Goal: Task Accomplishment & Management: Manage account settings

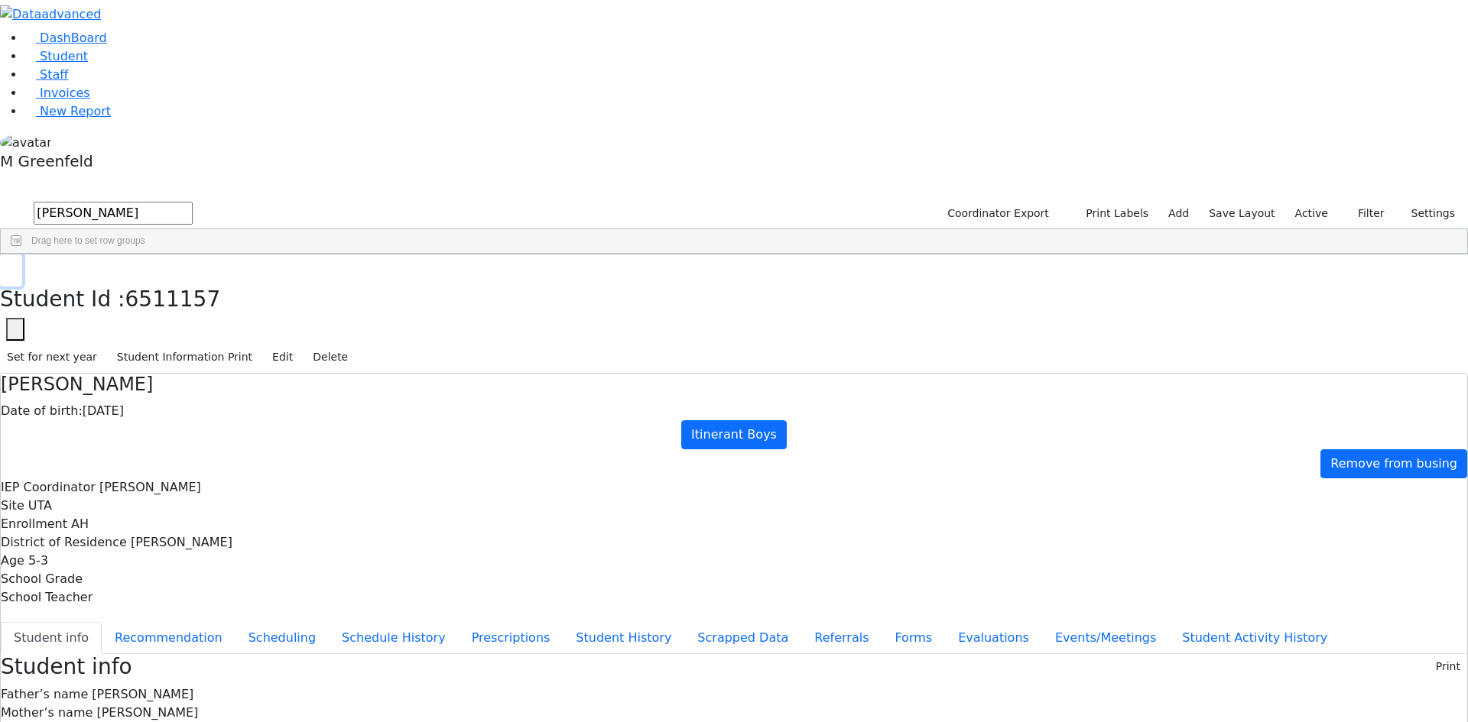
click at [22, 255] on button "button" at bounding box center [11, 271] width 22 height 32
click at [60, 63] on link "Student" at bounding box center [55, 56] width 63 height 15
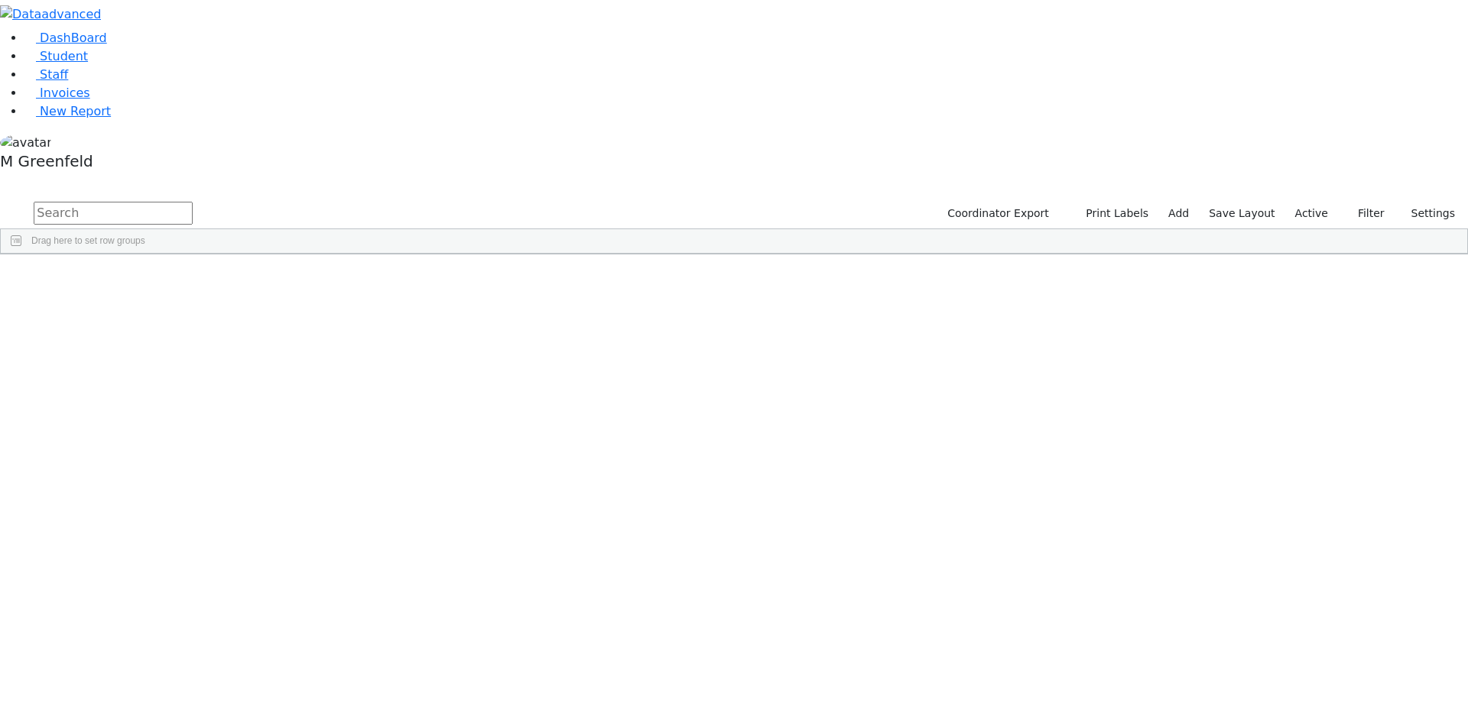
click at [193, 202] on input "text" at bounding box center [113, 213] width 159 height 23
click at [88, 63] on link "Student" at bounding box center [55, 56] width 63 height 15
click at [227, 429] on div "Gitty" at bounding box center [190, 439] width 73 height 21
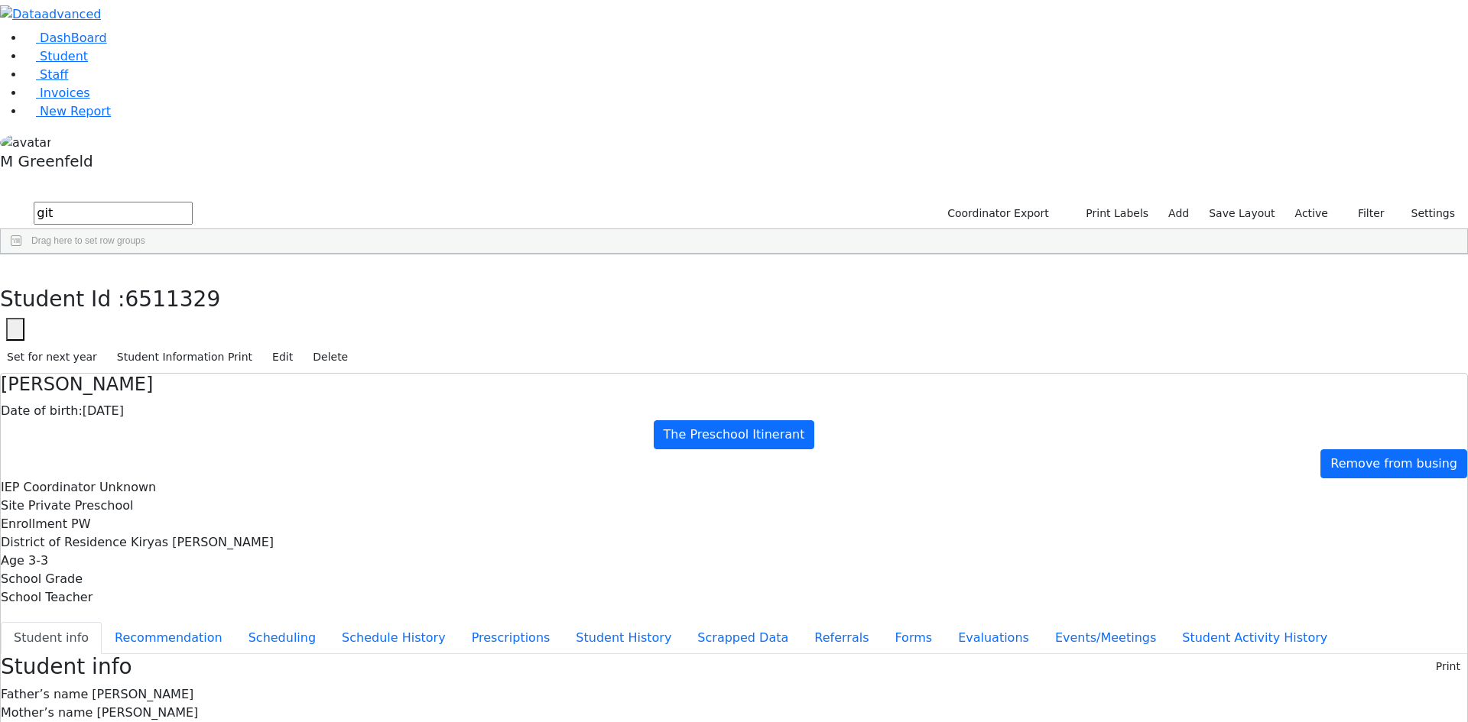
scroll to position [19, 0]
drag, startPoint x: 797, startPoint y: 597, endPoint x: 950, endPoint y: 583, distance: 153.5
drag, startPoint x: 808, startPoint y: 599, endPoint x: 909, endPoint y: 597, distance: 100.9
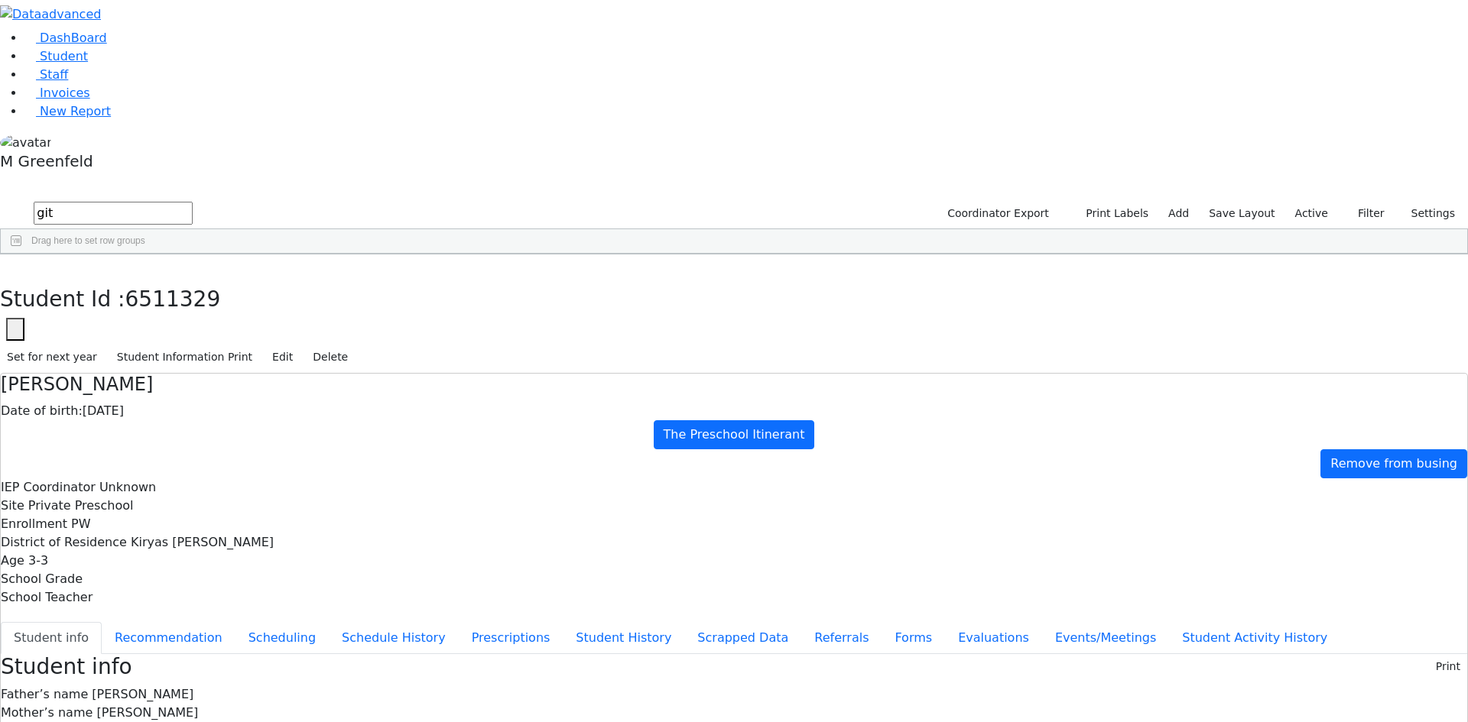
drag, startPoint x: 801, startPoint y: 600, endPoint x: 934, endPoint y: 602, distance: 133.0
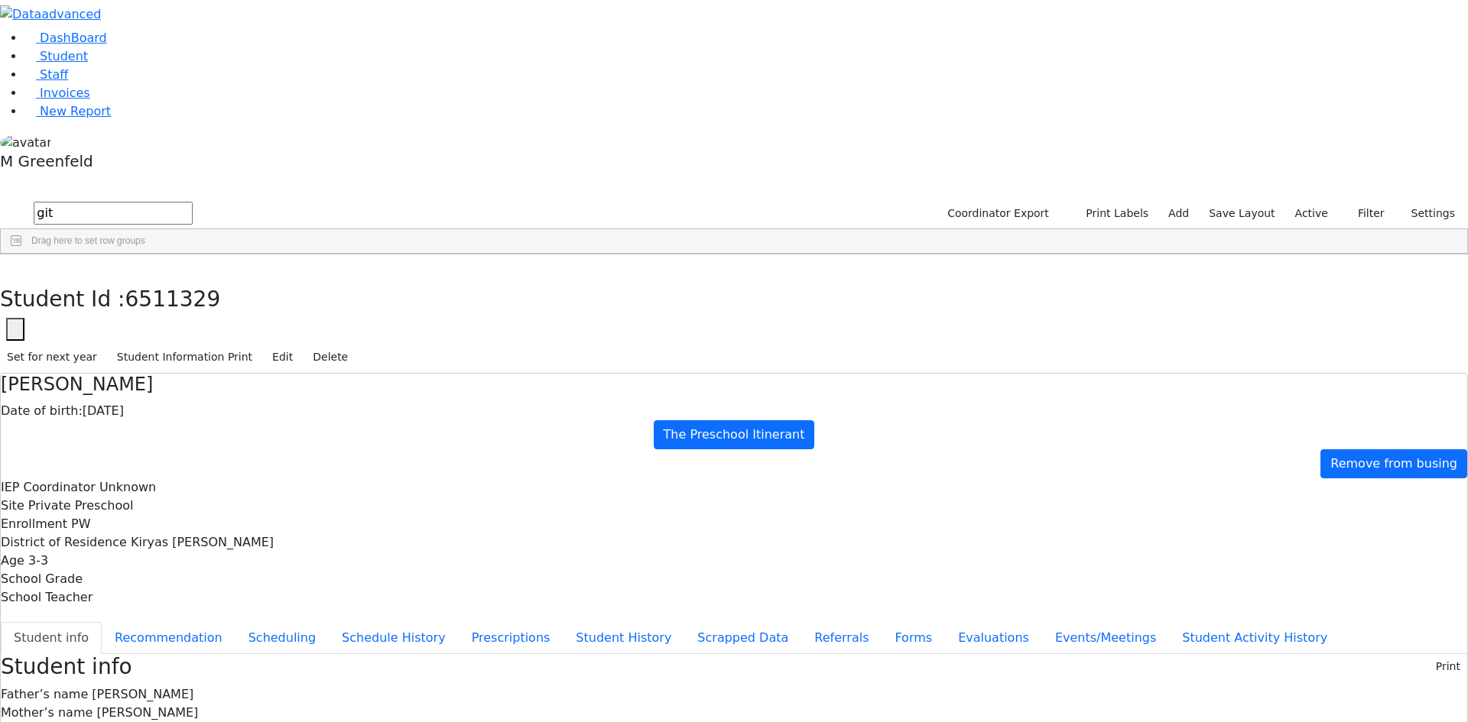
copy div "Srulduvid@gmail.com"
click at [15, 266] on icon "button" at bounding box center [11, 270] width 8 height 9
drag, startPoint x: 249, startPoint y: 56, endPoint x: 193, endPoint y: 64, distance: 56.4
click at [193, 200] on form "git" at bounding box center [96, 214] width 193 height 29
type input "Rivky"
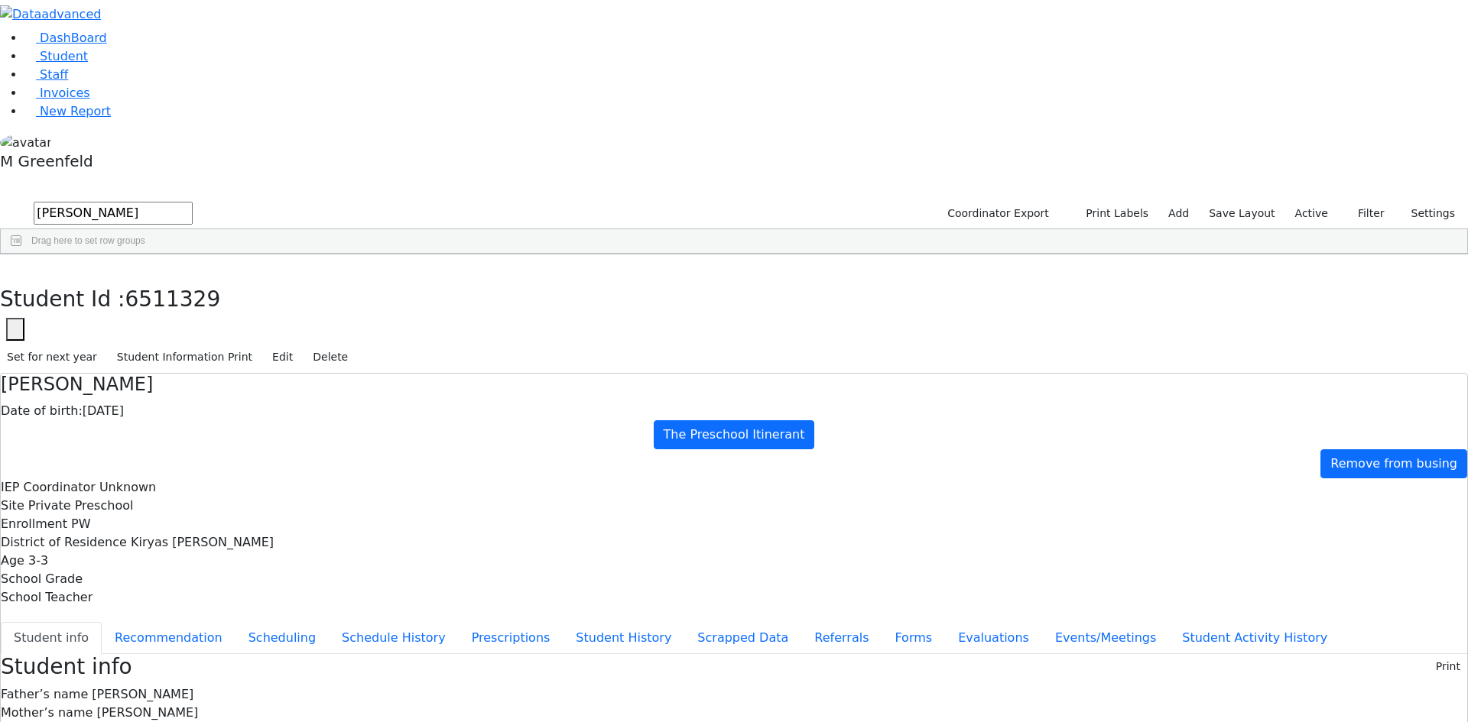
click at [227, 429] on div "Rivky" at bounding box center [190, 439] width 73 height 21
click at [945, 622] on button "Evaluations" at bounding box center [993, 638] width 97 height 32
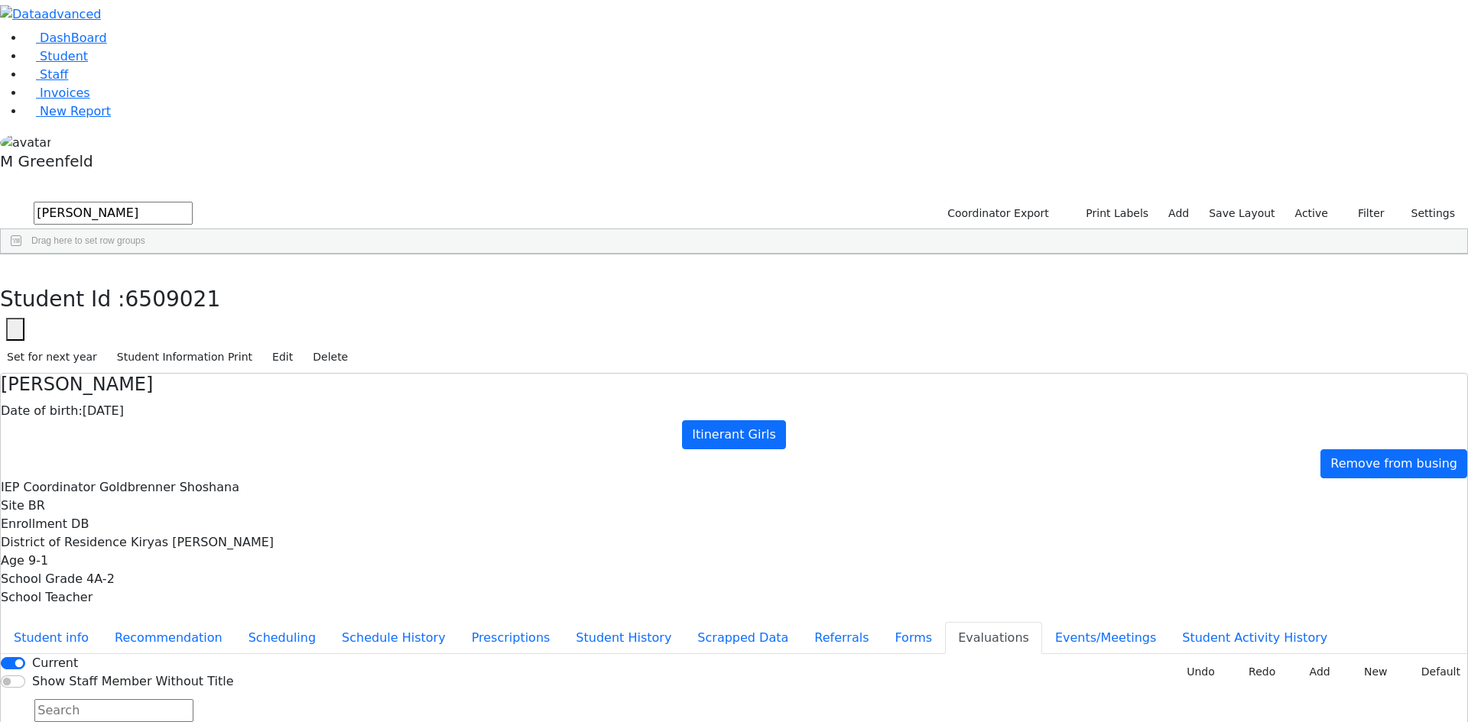
click at [1186, 661] on button "Undo" at bounding box center [1196, 673] width 52 height 24
click at [25, 657] on input "Current" at bounding box center [13, 663] width 24 height 12
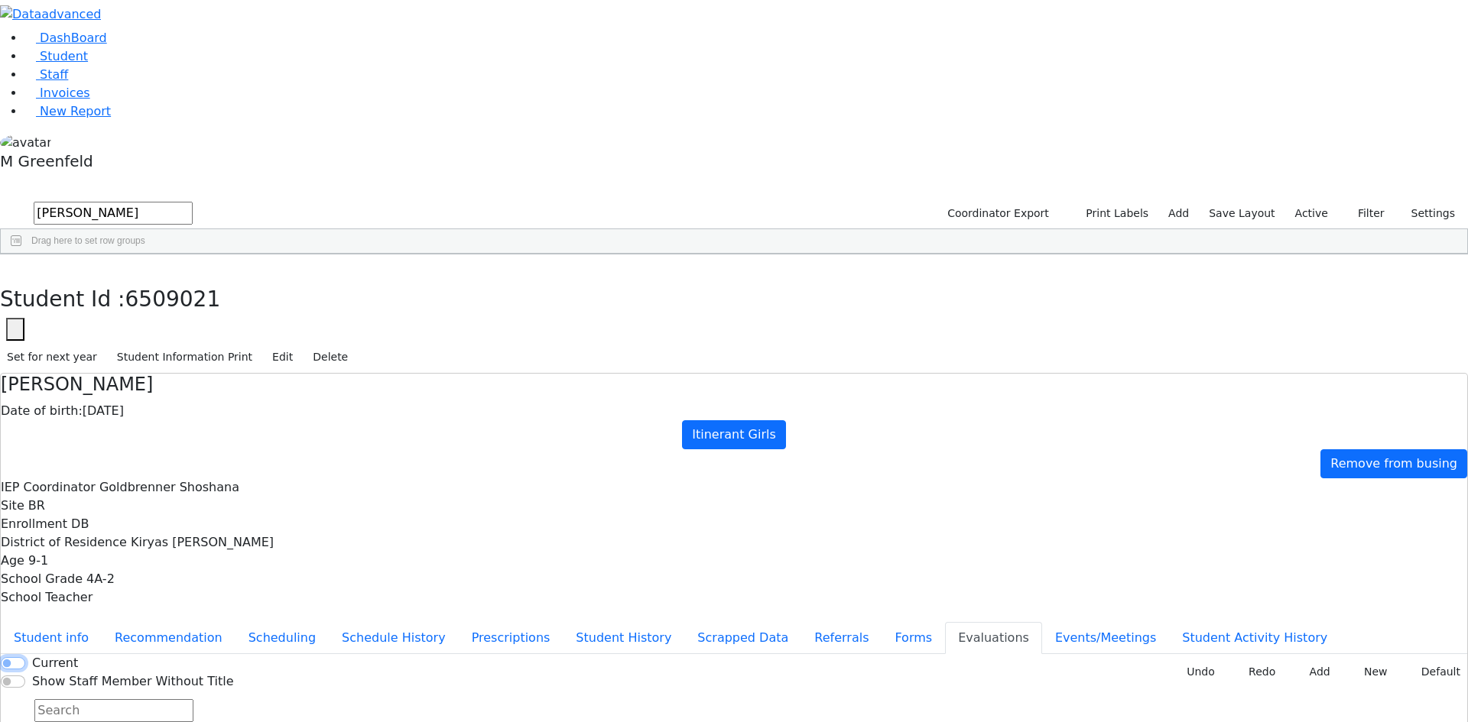
checkbox input "true"
click at [1373, 661] on button "New" at bounding box center [1370, 673] width 47 height 24
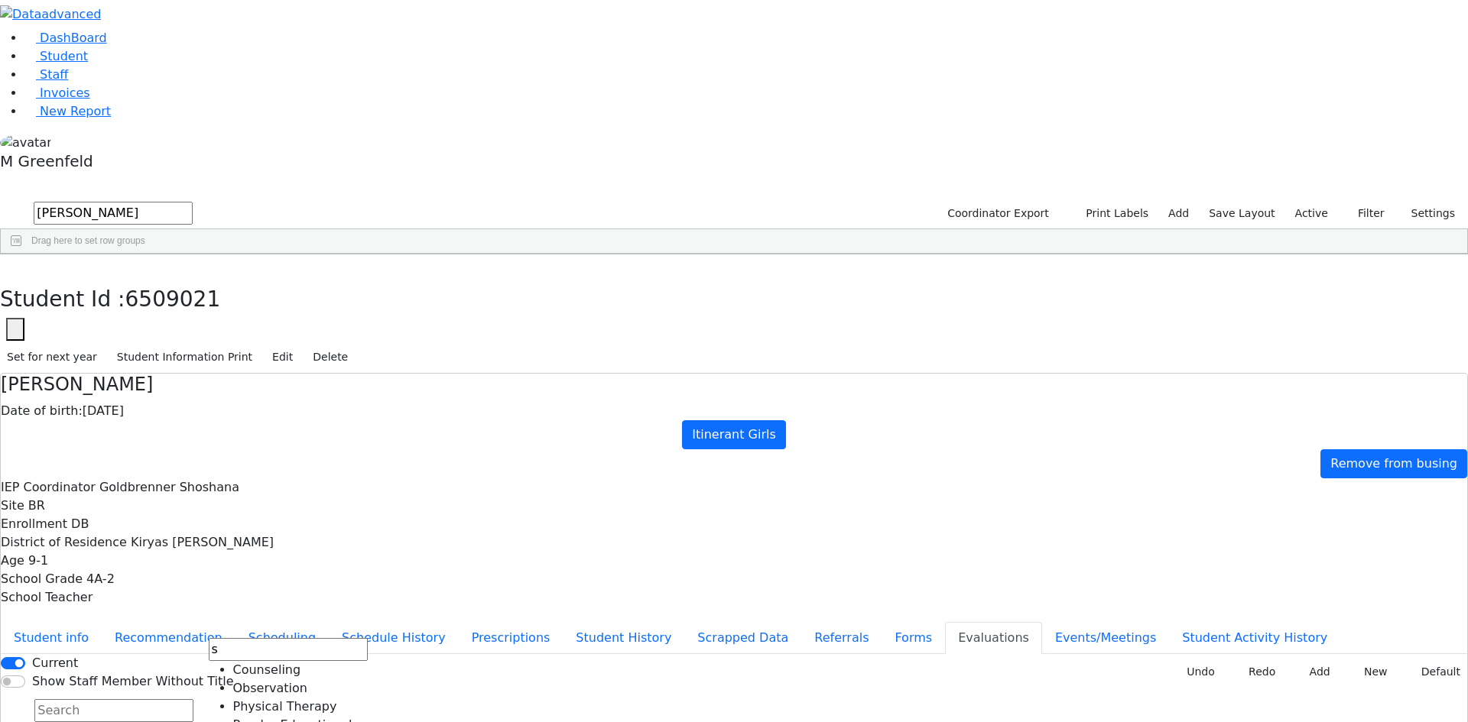
type input "s"
type input "r"
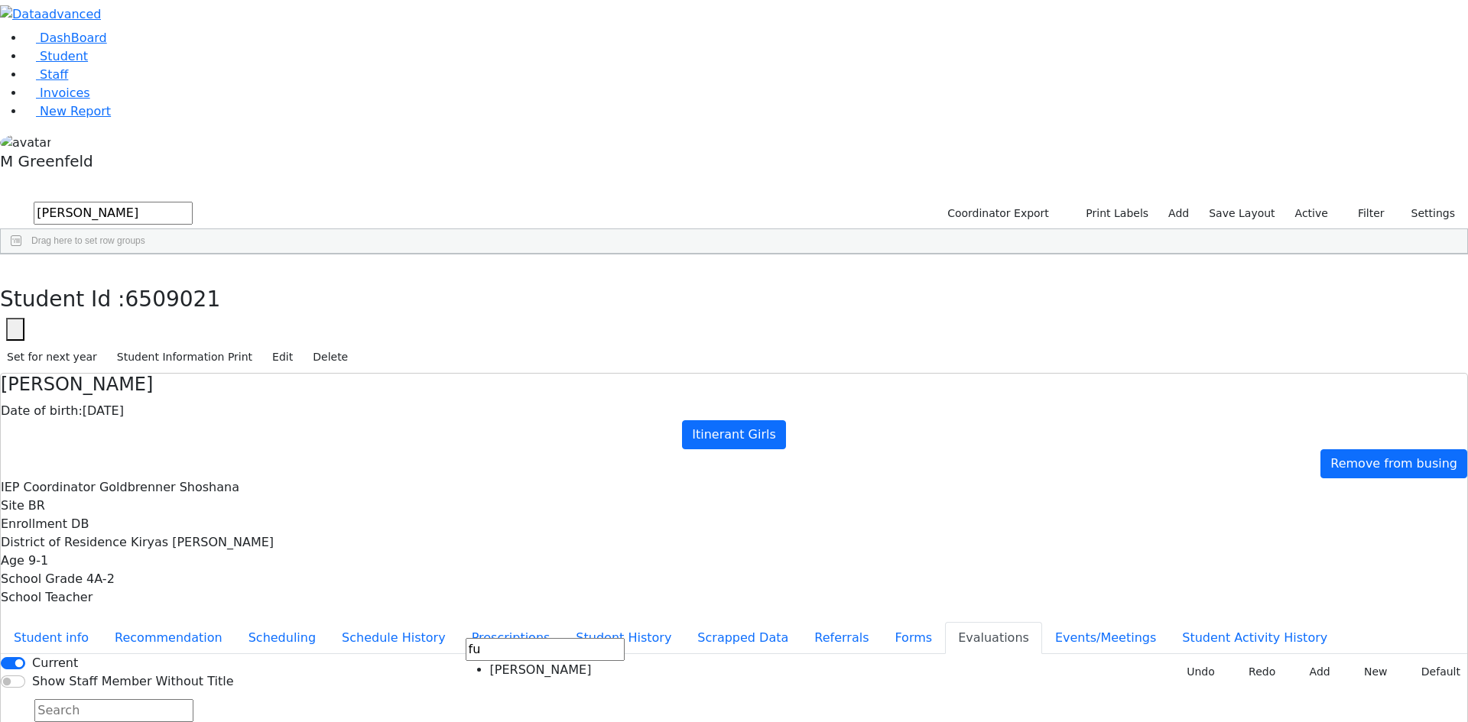
type input "fu"
type input "2025-08-02"
click at [1299, 654] on div "Current Show Staff Member Without Title New Invoice Undo Redo Add New Default D…" at bounding box center [734, 703] width 1466 height 98
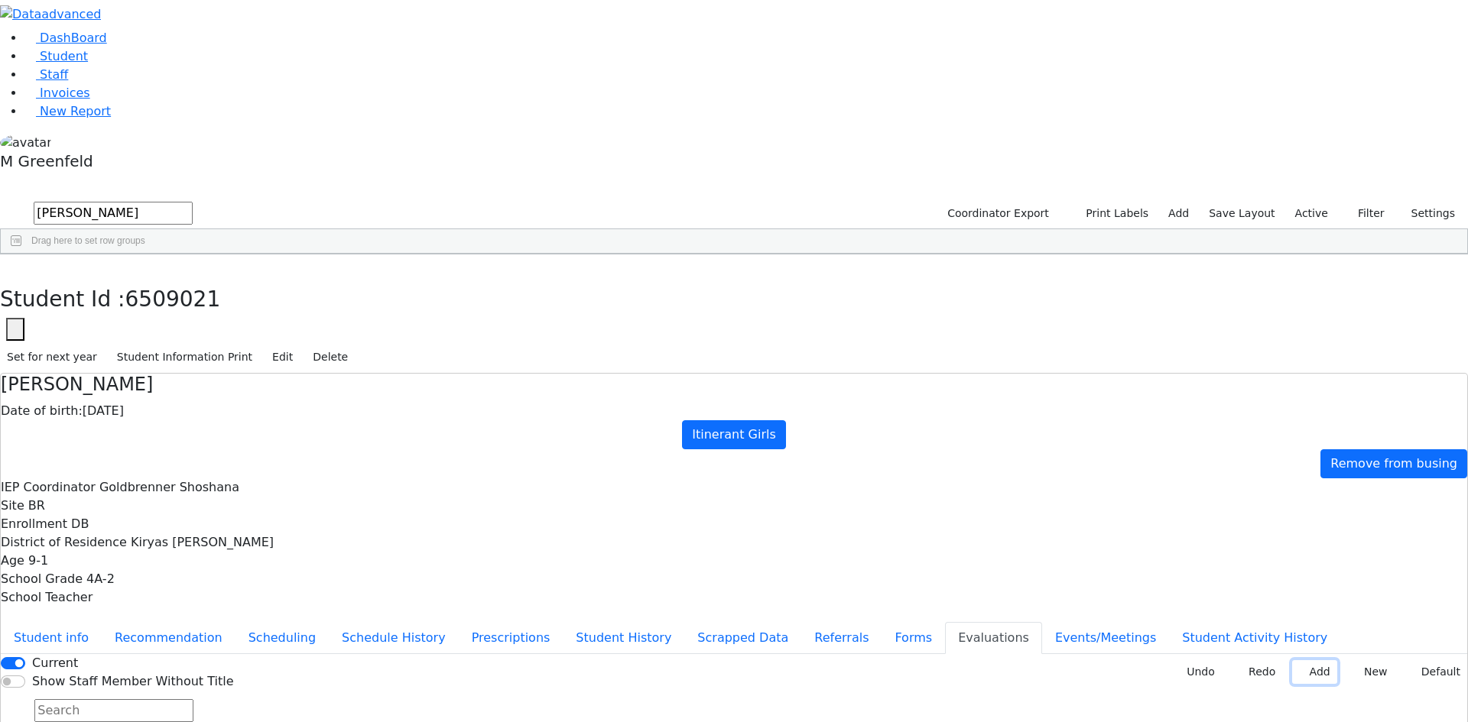
click at [1300, 661] on button "Add" at bounding box center [1314, 673] width 44 height 24
type input "2025-08-26"
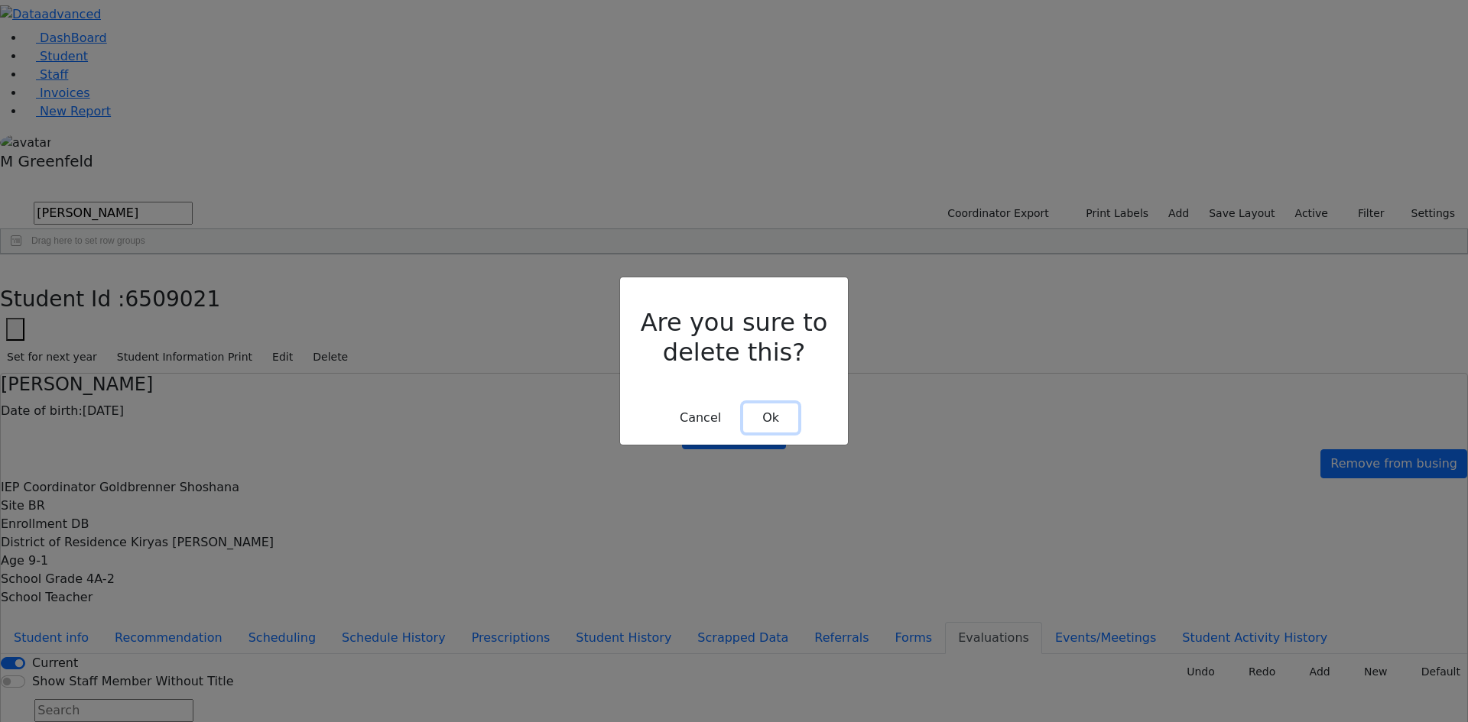
click at [777, 404] on button "Ok" at bounding box center [770, 418] width 55 height 29
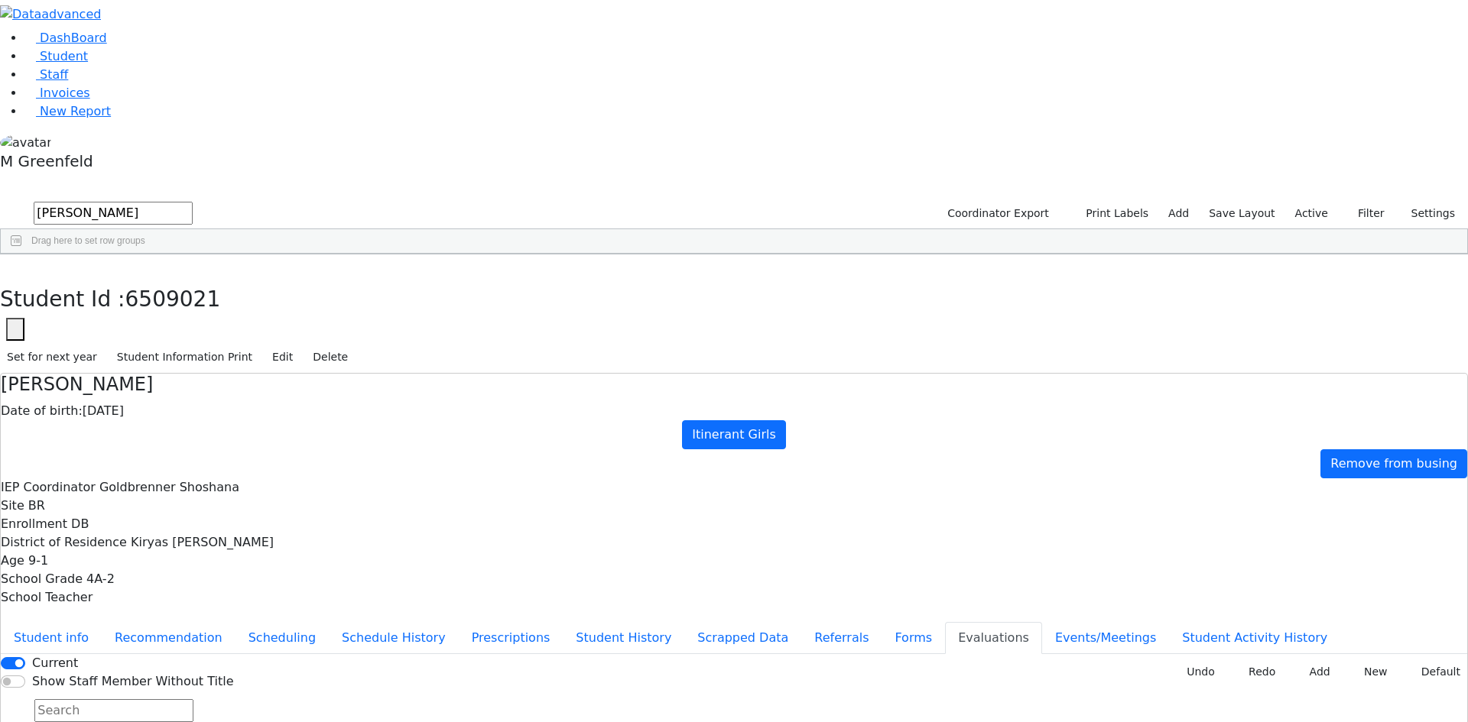
click at [291, 10] on div "DashBoard Student Staff Invoices New Report 11" at bounding box center [734, 426] width 1468 height 852
click at [22, 255] on button "button" at bounding box center [11, 271] width 22 height 32
click at [193, 202] on input "Rivky" at bounding box center [113, 213] width 159 height 23
type input "simon"
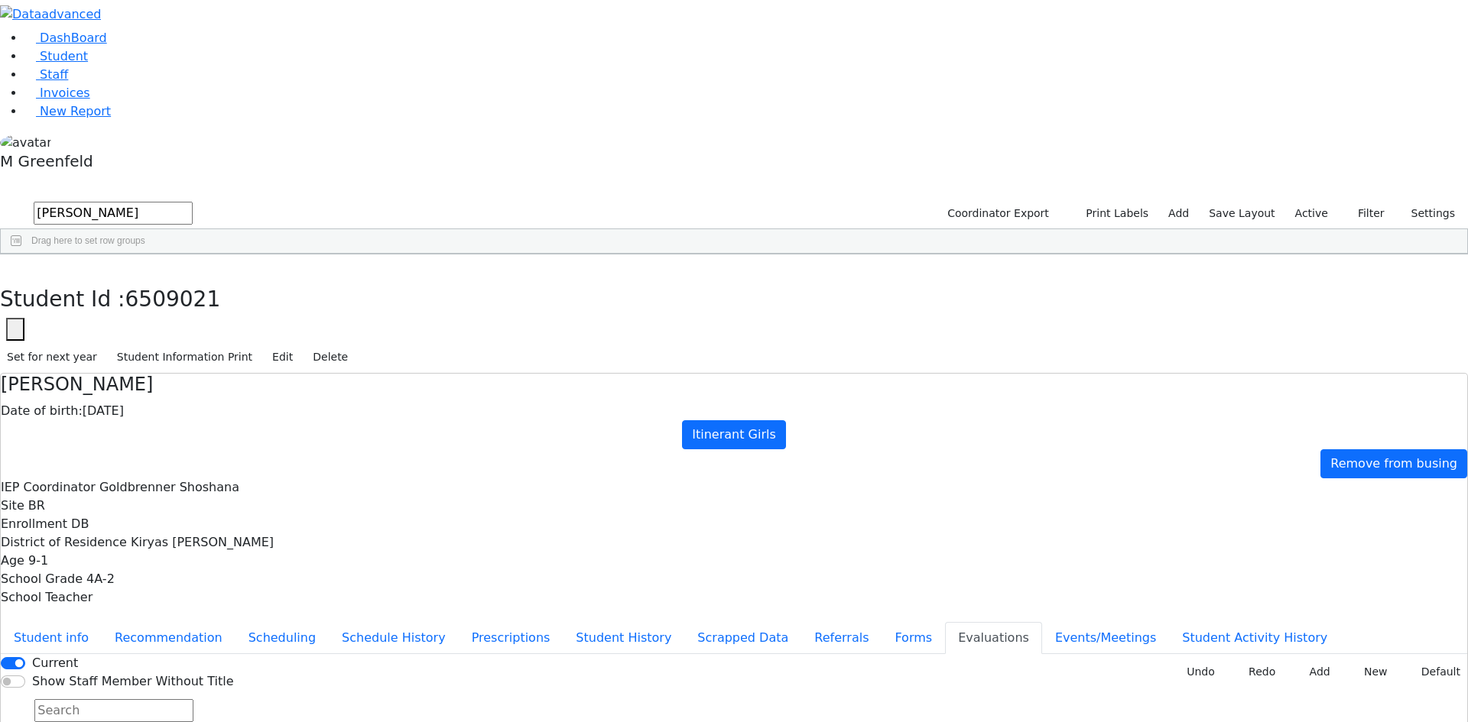
click at [0, 200] on button "submit" at bounding box center [15, 214] width 30 height 29
click at [193, 202] on input "simon" at bounding box center [113, 213] width 159 height 23
click at [221, 279] on div "Simon" at bounding box center [184, 289] width 74 height 21
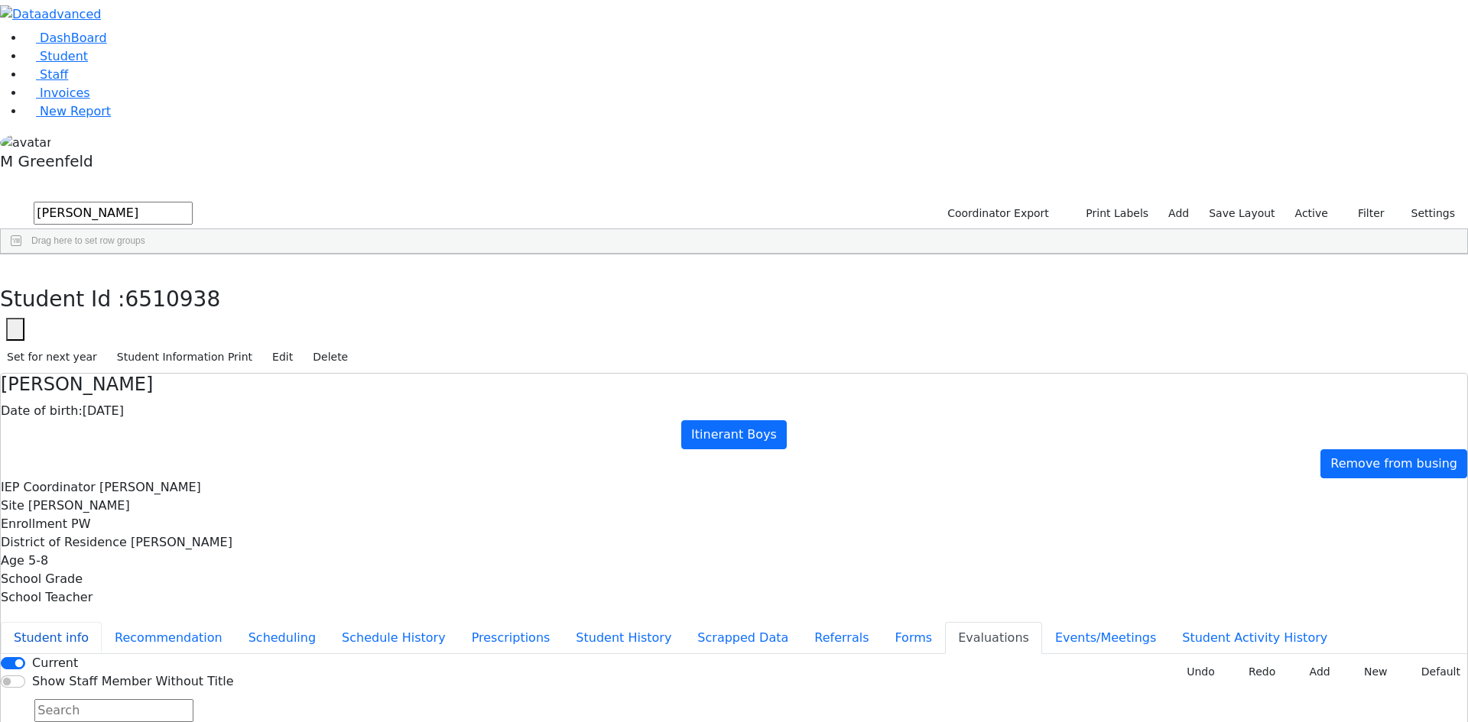
click at [102, 622] on button "Student info" at bounding box center [51, 638] width 101 height 32
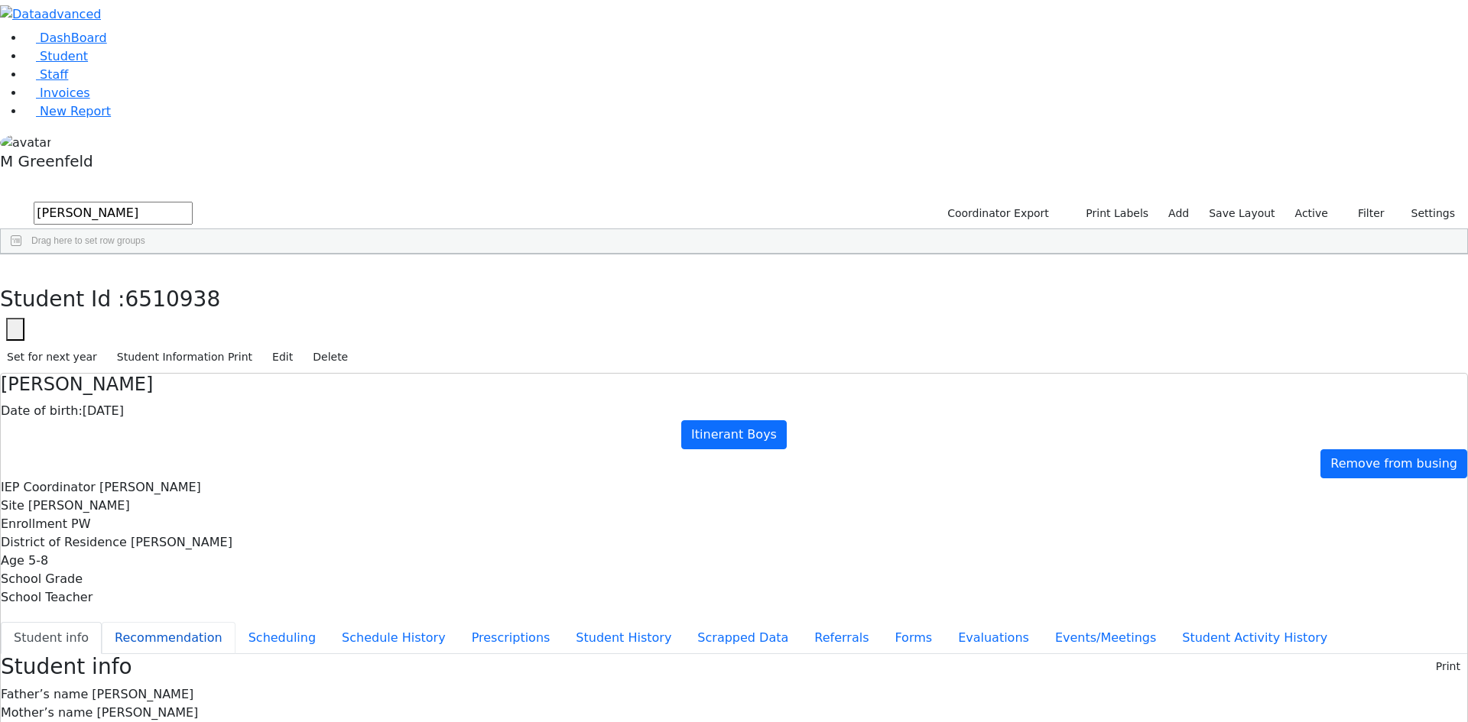
click at [235, 622] on button "Recommendation" at bounding box center [169, 638] width 134 height 32
checkbox input "true"
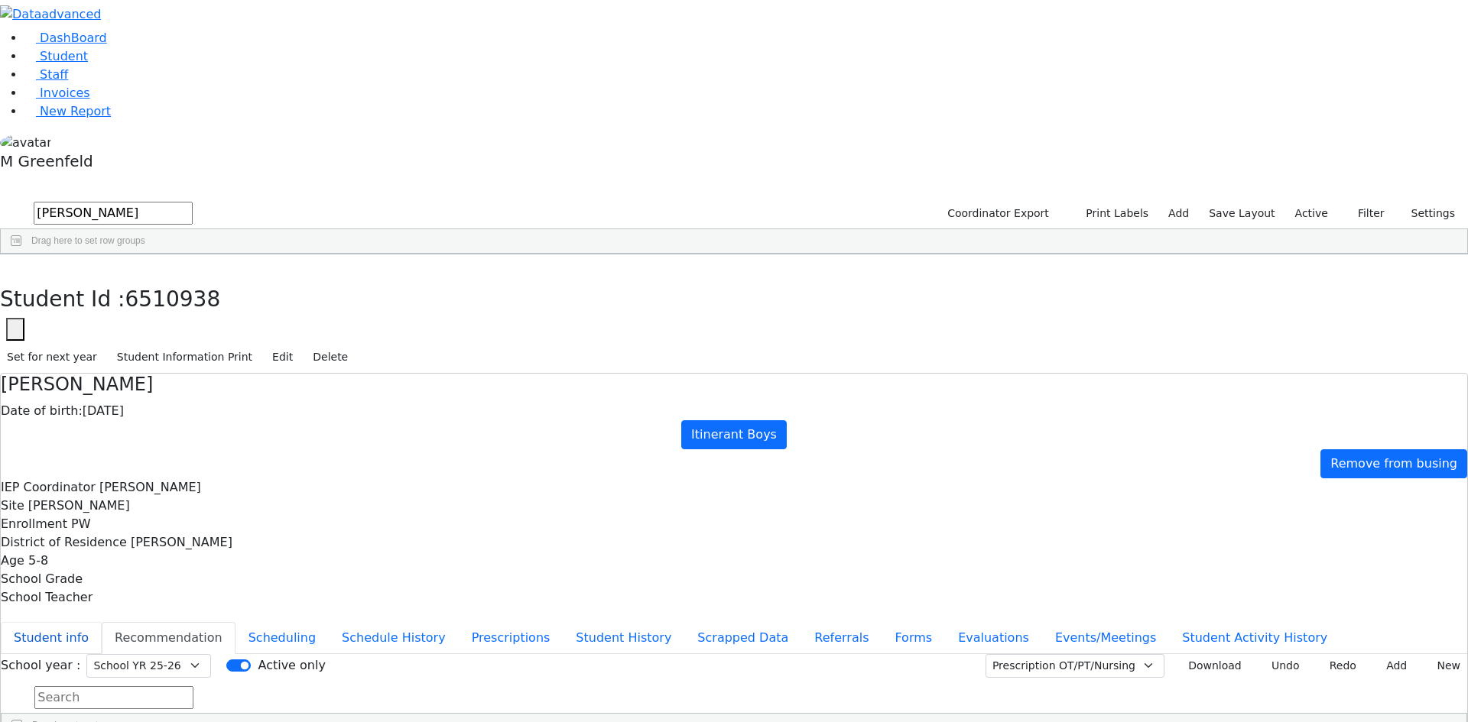
click at [102, 622] on button "Student info" at bounding box center [51, 638] width 101 height 32
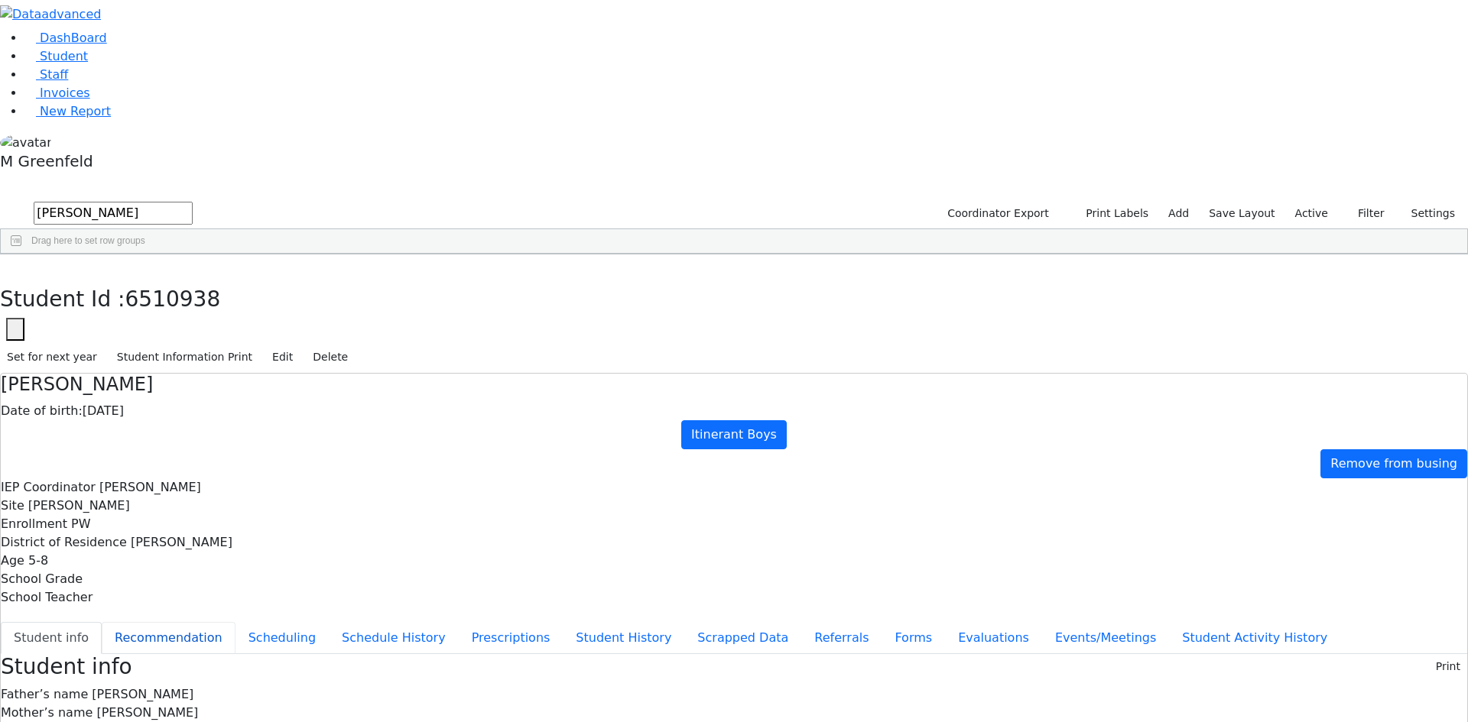
click at [235, 622] on button "Recommendation" at bounding box center [169, 638] width 134 height 32
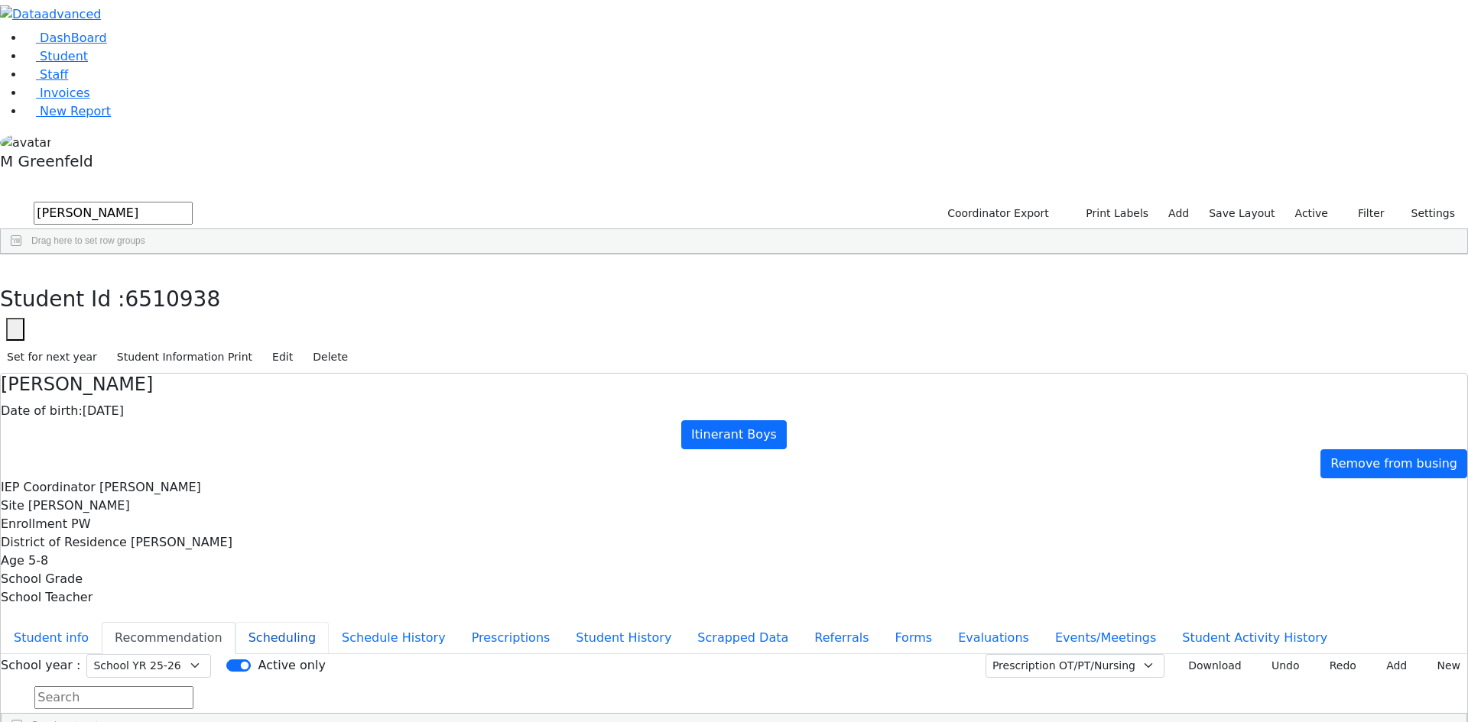
click at [329, 622] on button "Scheduling" at bounding box center [281, 638] width 93 height 32
click at [102, 622] on button "Student info" at bounding box center [51, 638] width 101 height 32
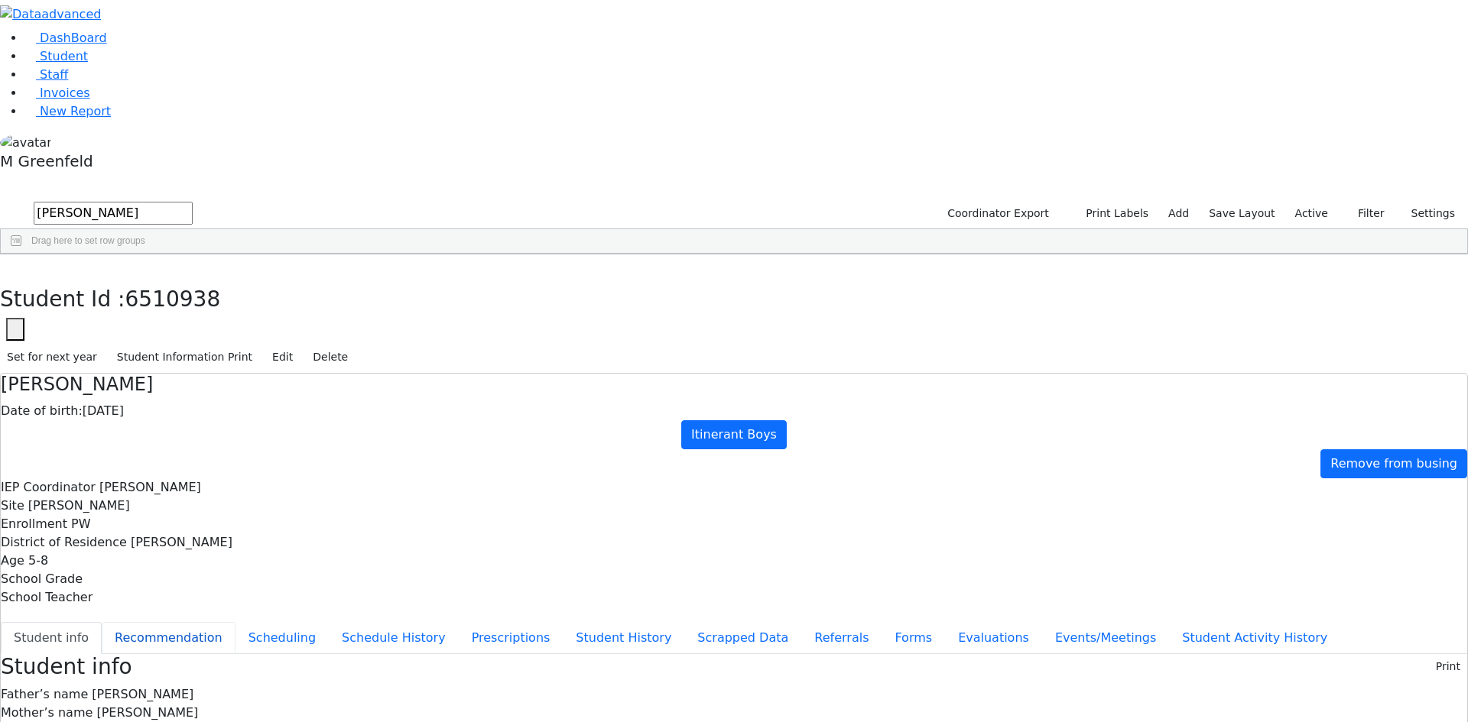
click at [235, 622] on button "Recommendation" at bounding box center [169, 638] width 134 height 32
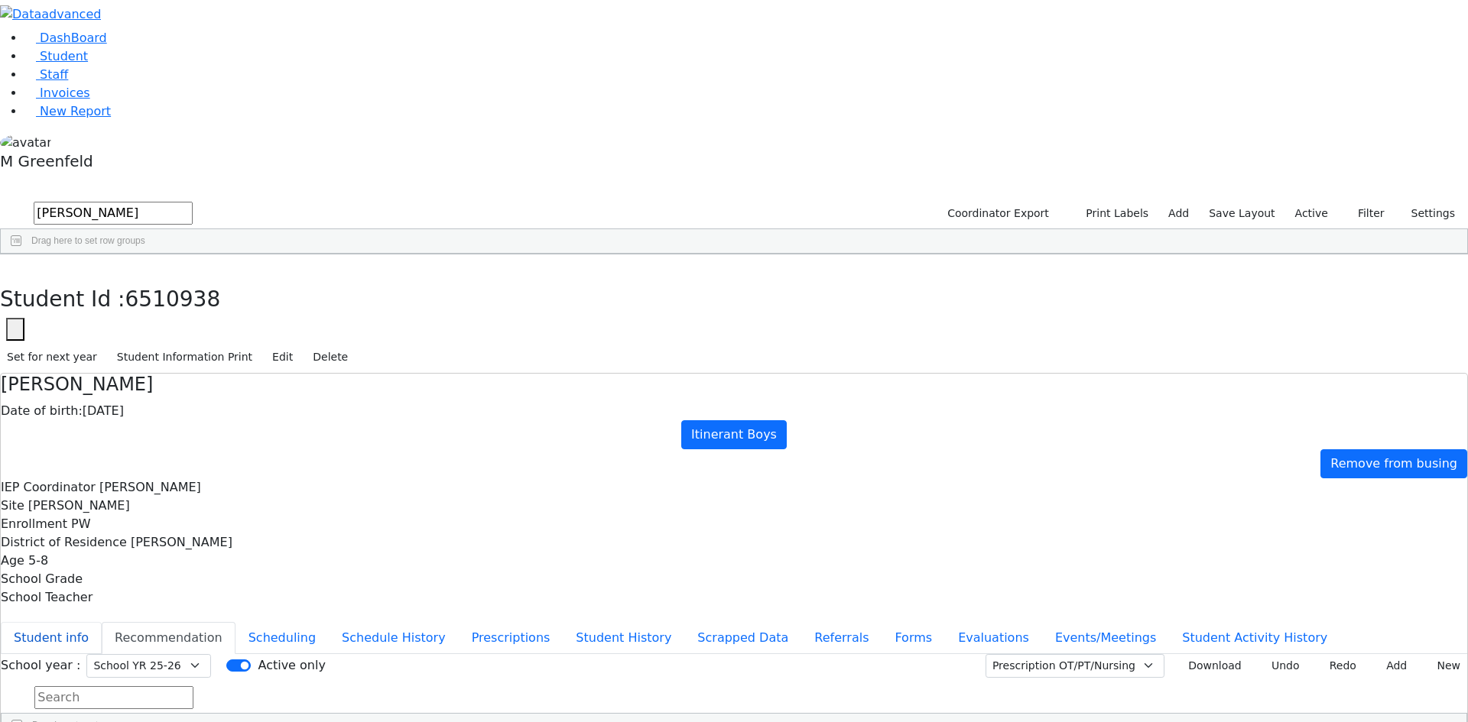
click at [102, 622] on button "Student info" at bounding box center [51, 638] width 101 height 32
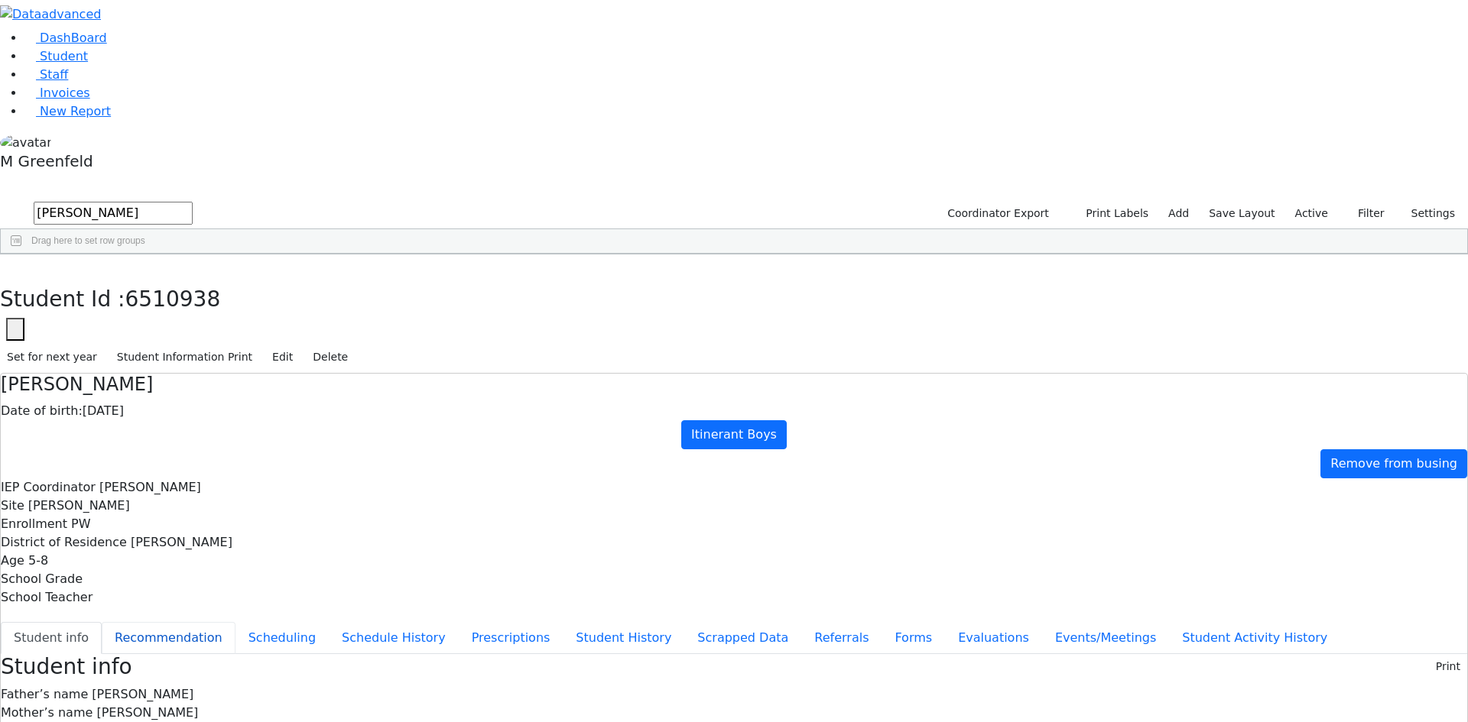
click at [235, 622] on button "Recommendation" at bounding box center [169, 638] width 134 height 32
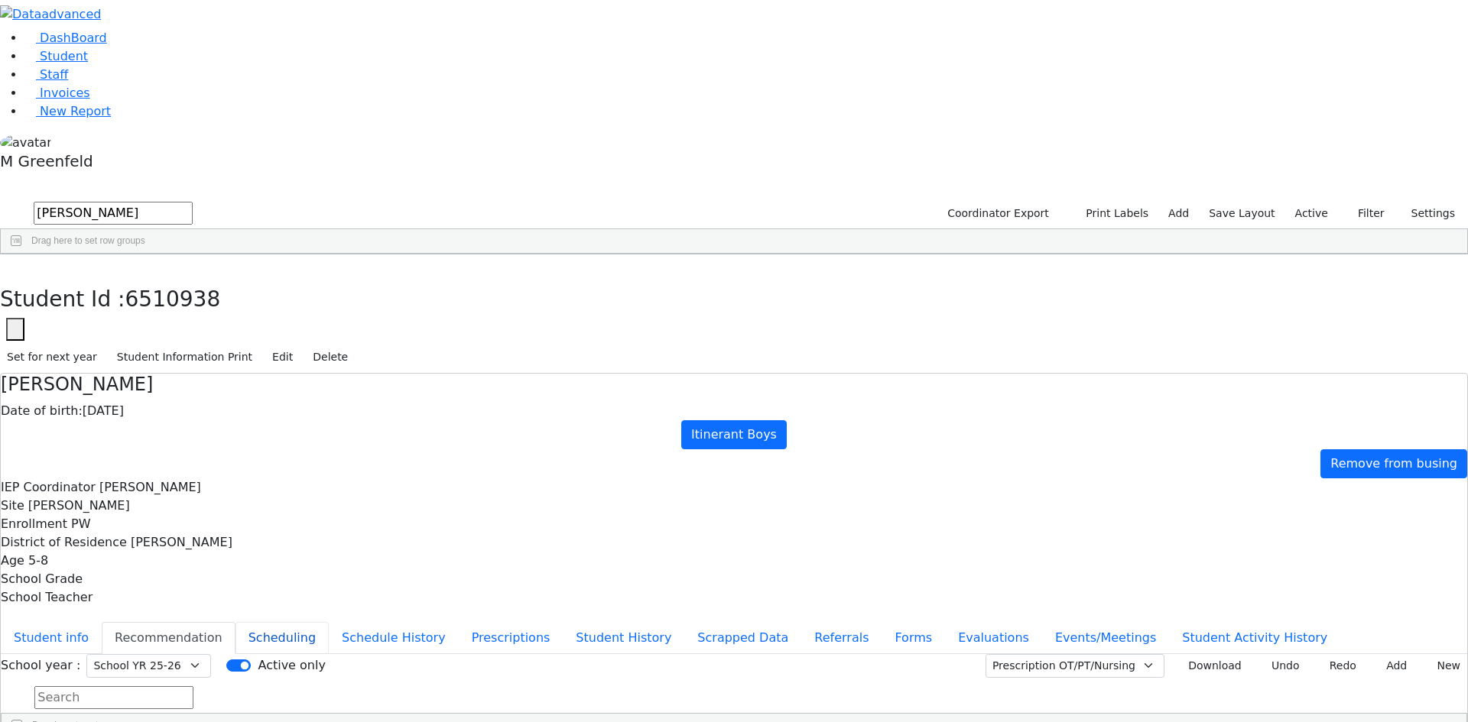
click at [329, 622] on button "Scheduling" at bounding box center [281, 638] width 93 height 32
click at [102, 622] on button "Student info" at bounding box center [51, 638] width 101 height 32
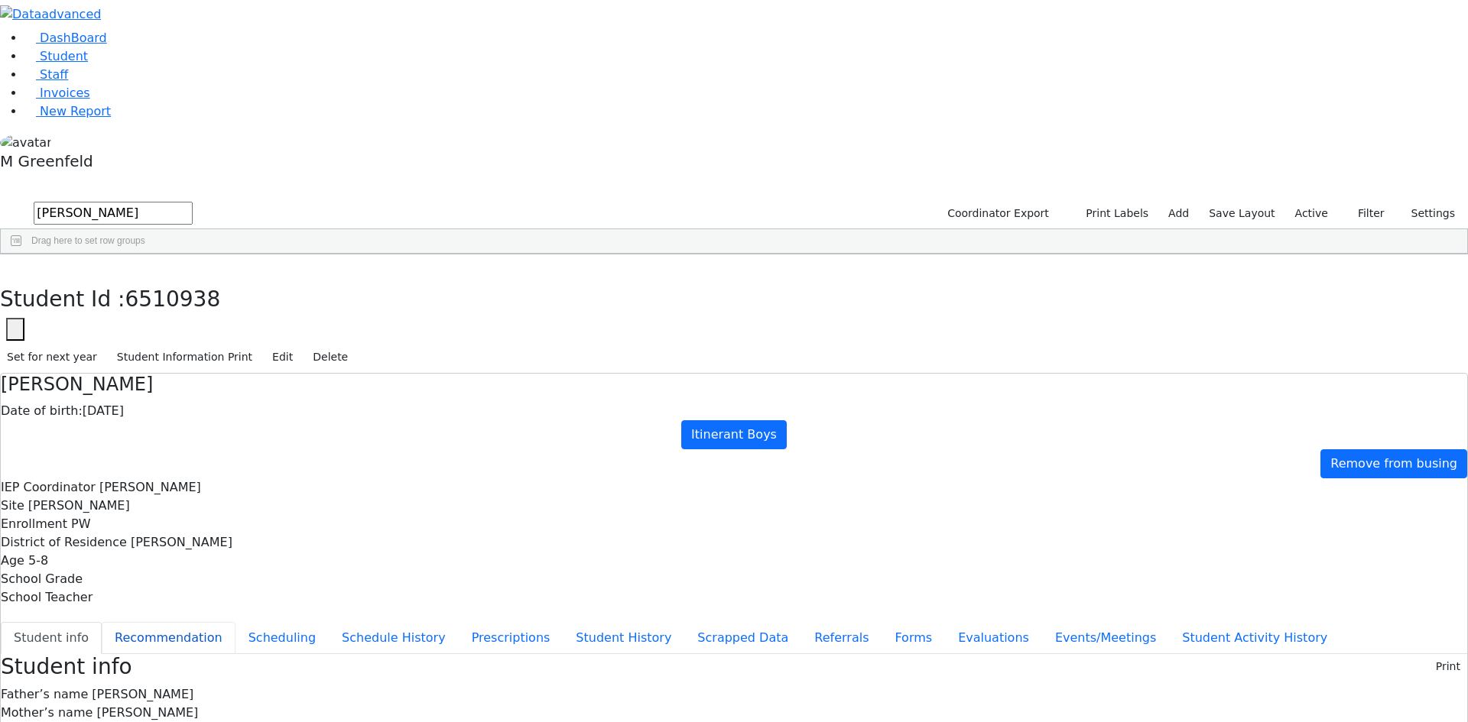
click at [235, 622] on button "Recommendation" at bounding box center [169, 638] width 134 height 32
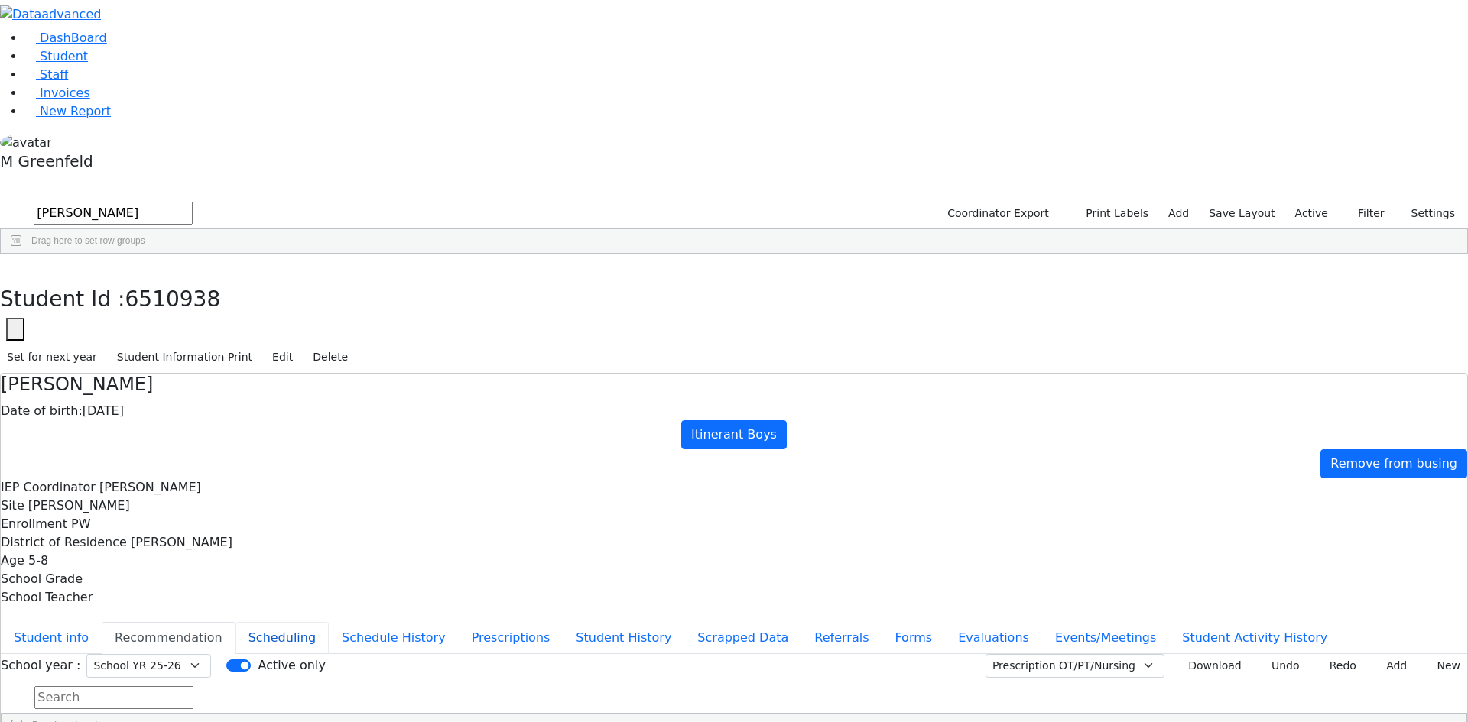
click at [329, 622] on button "Scheduling" at bounding box center [281, 638] width 93 height 32
click at [102, 622] on button "Student info" at bounding box center [51, 638] width 101 height 32
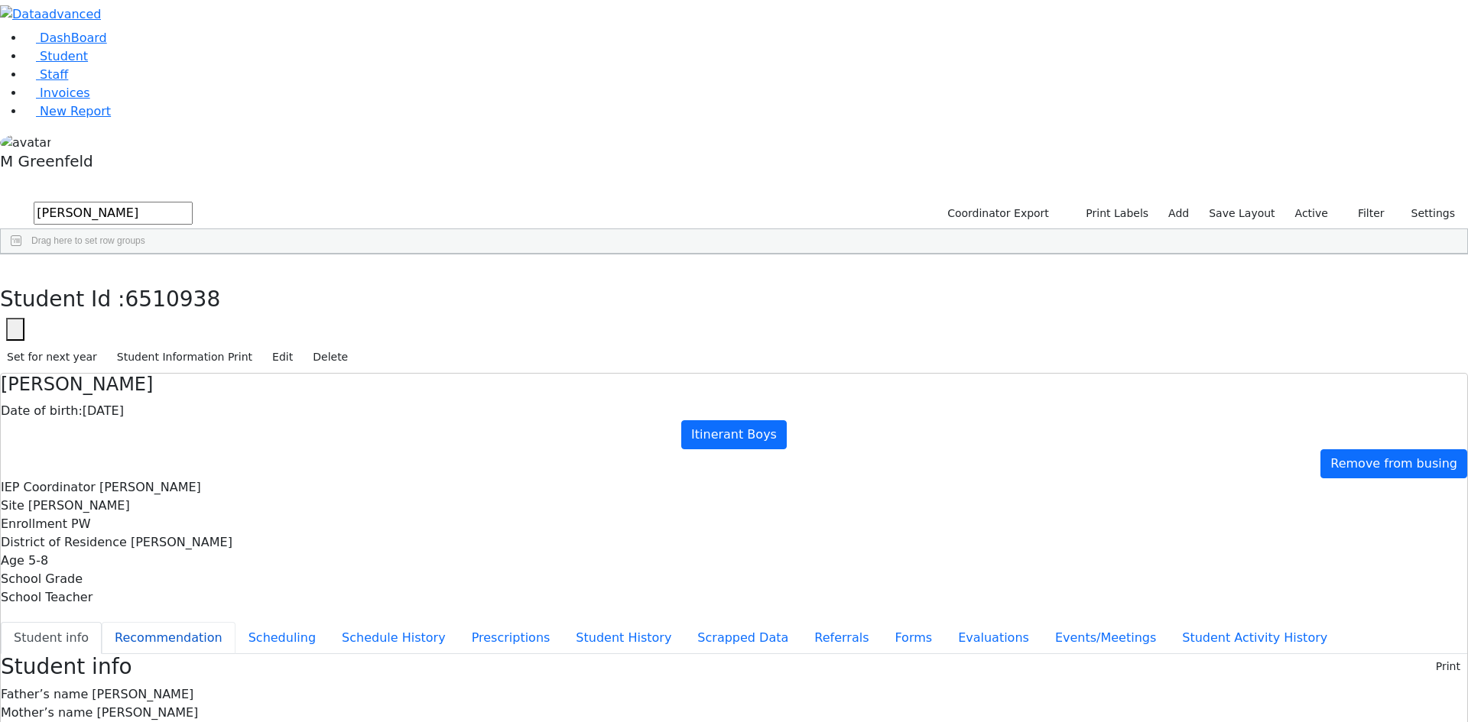
click at [235, 622] on button "Recommendation" at bounding box center [169, 638] width 134 height 32
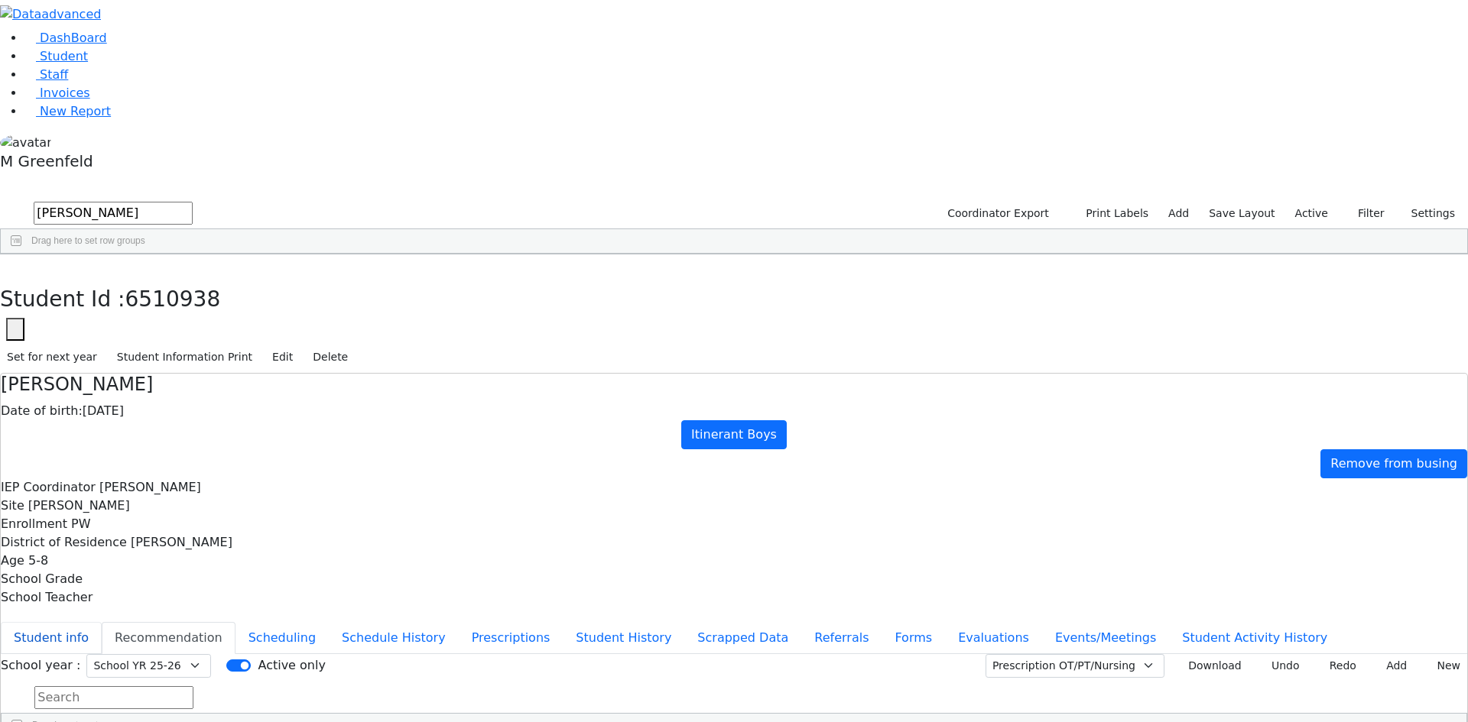
click at [102, 622] on button "Student info" at bounding box center [51, 638] width 101 height 32
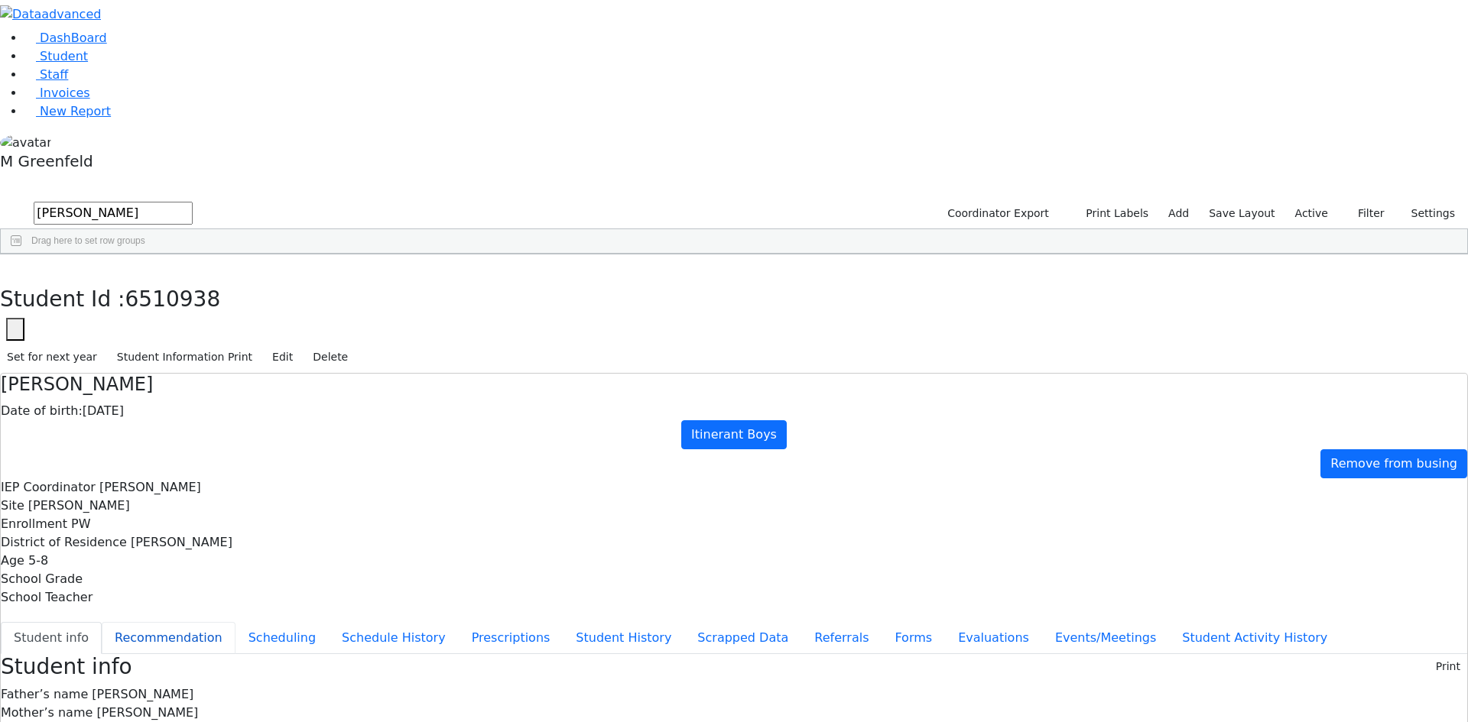
click at [235, 622] on button "Recommendation" at bounding box center [169, 638] width 134 height 32
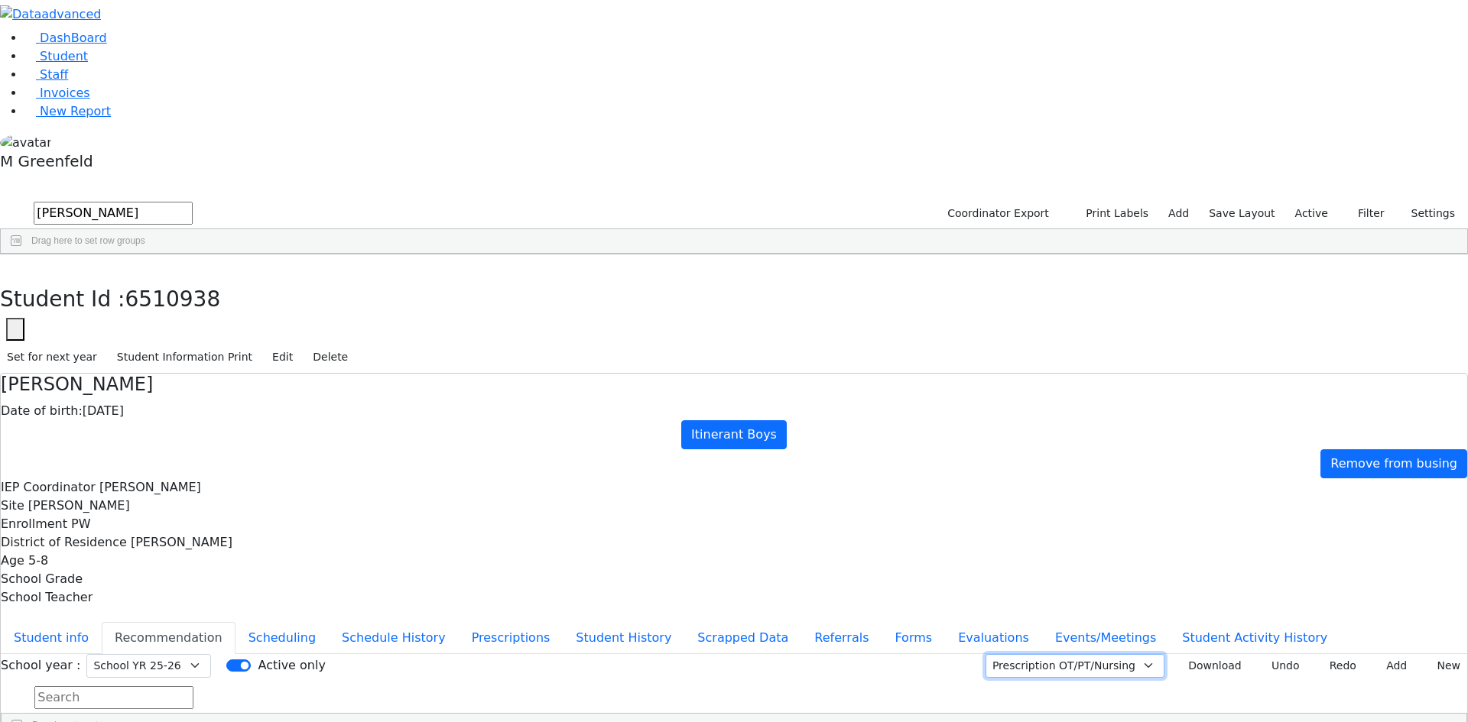
click at [1099, 654] on select "Prescription OT/PT/Nursing CPSE OT-PT Presscription Prescription2" at bounding box center [1074, 666] width 179 height 24
select select "CPSE OT-PT Presscription"
click at [1004, 654] on select "Prescription OT/PT/Nursing CPSE OT-PT Presscription Prescription2" at bounding box center [1074, 666] width 179 height 24
click at [1192, 654] on button "Download" at bounding box center [1209, 666] width 78 height 24
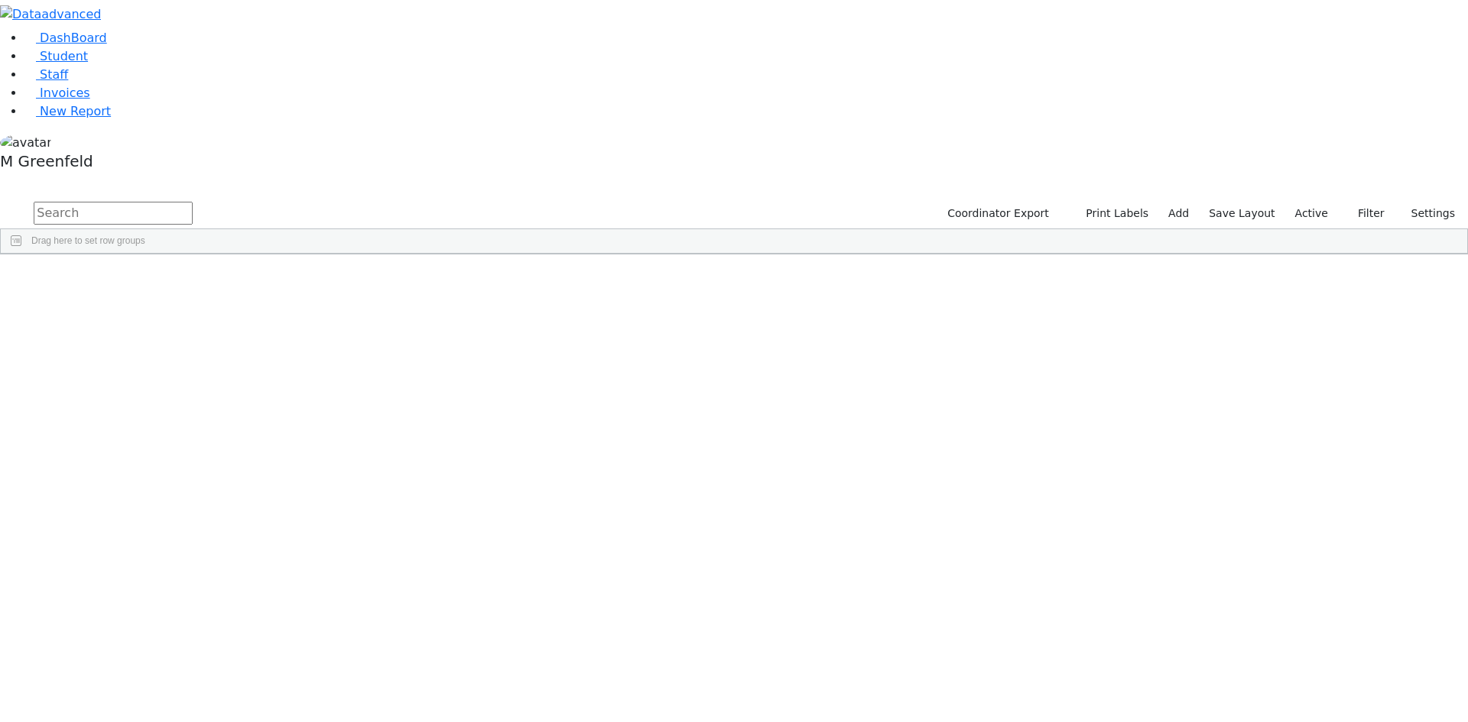
click at [227, 279] on div "[PERSON_NAME]" at bounding box center [190, 289] width 73 height 21
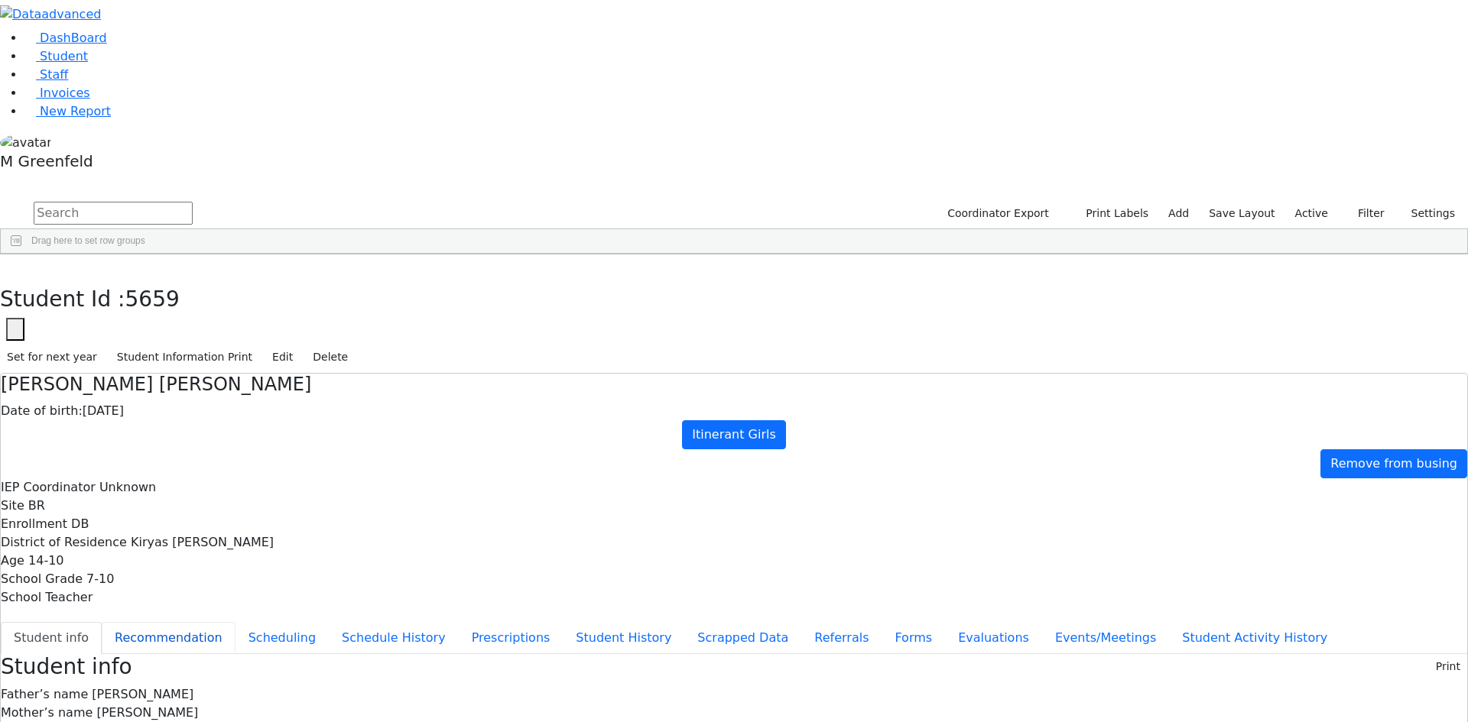
click at [235, 622] on button "Recommendation" at bounding box center [169, 638] width 134 height 32
checkbox input "true"
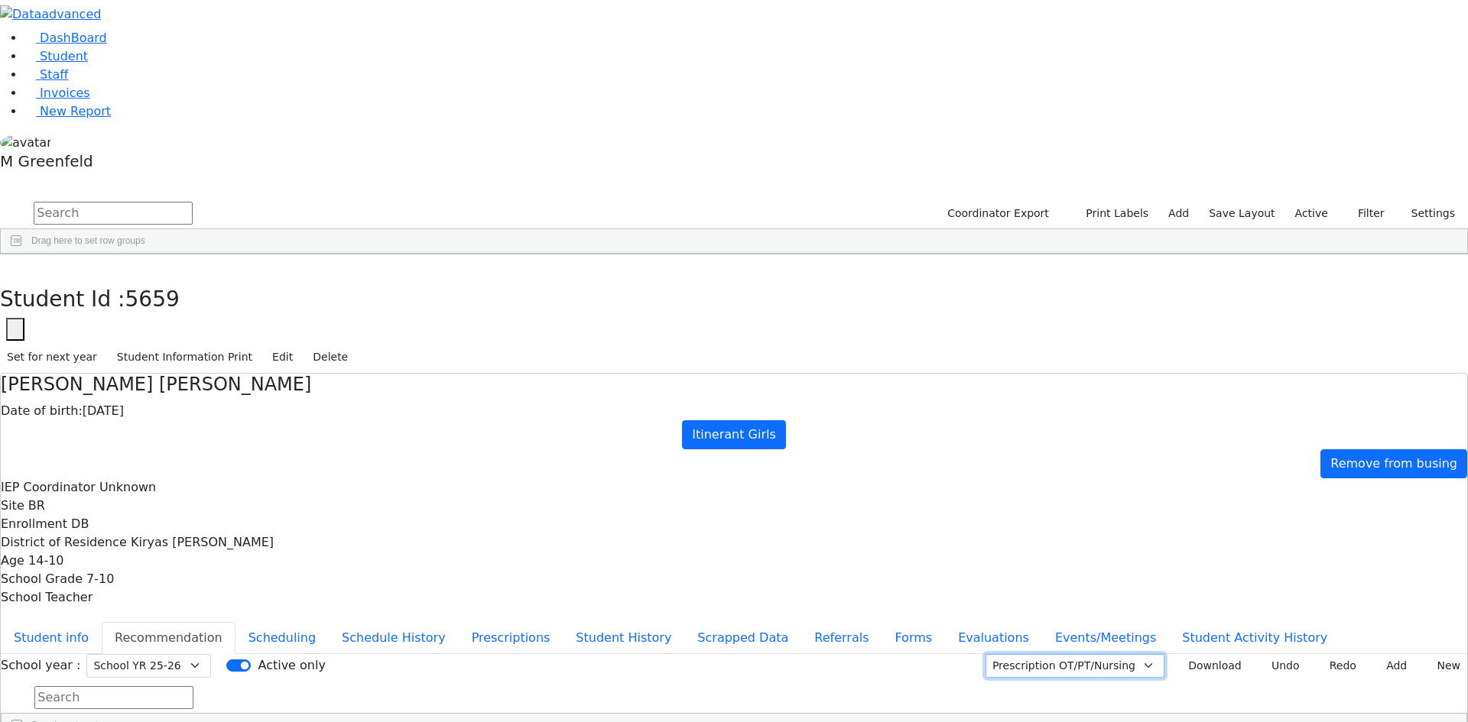
click at [1125, 654] on select "Prescription OT/PT/Nursing CPSE OT-PT Presscription Prescription2" at bounding box center [1074, 666] width 179 height 24
select select "CPSE OT-PT Presscription"
click at [1004, 654] on select "Prescription OT/PT/Nursing CPSE OT-PT Presscription Prescription2" at bounding box center [1074, 666] width 179 height 24
click at [1215, 654] on button "Download" at bounding box center [1209, 666] width 78 height 24
click at [22, 255] on button "button" at bounding box center [11, 271] width 22 height 32
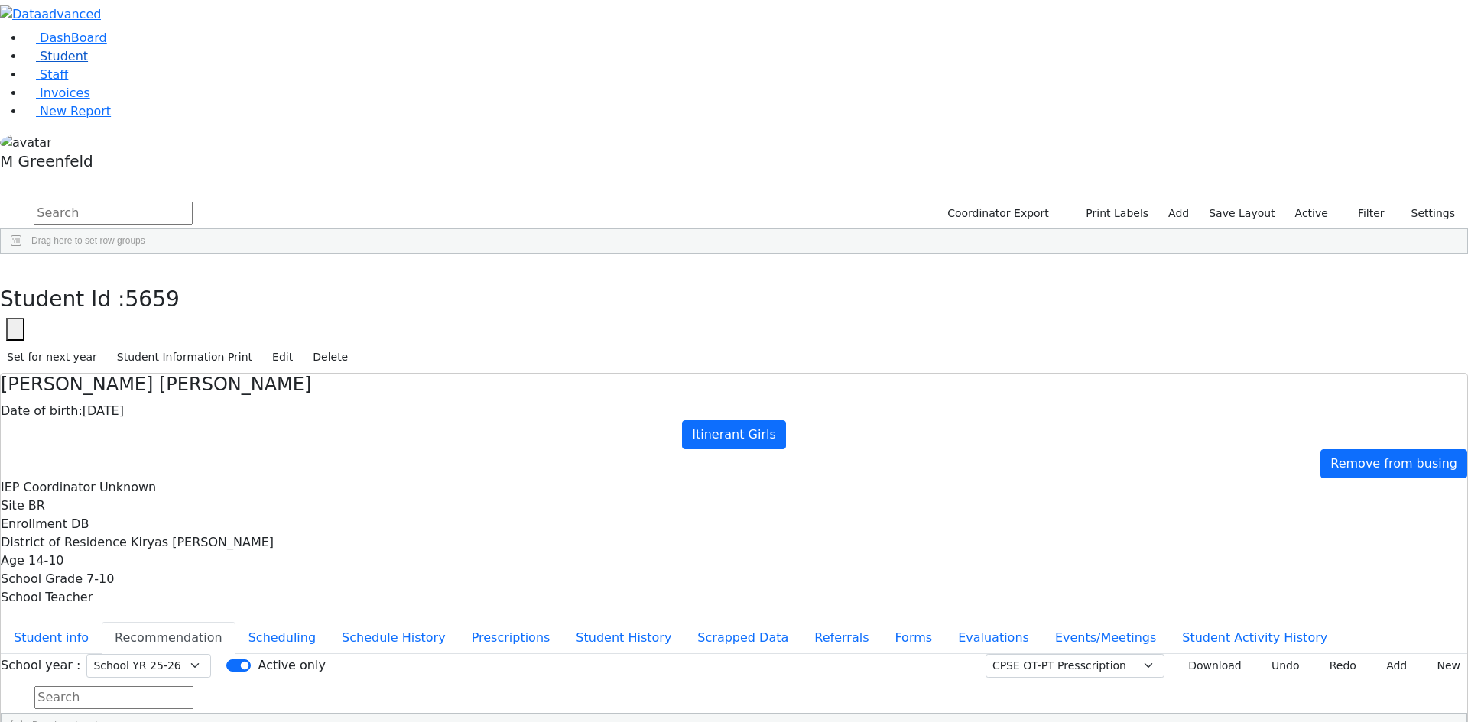
click at [72, 63] on link "Student" at bounding box center [55, 56] width 63 height 15
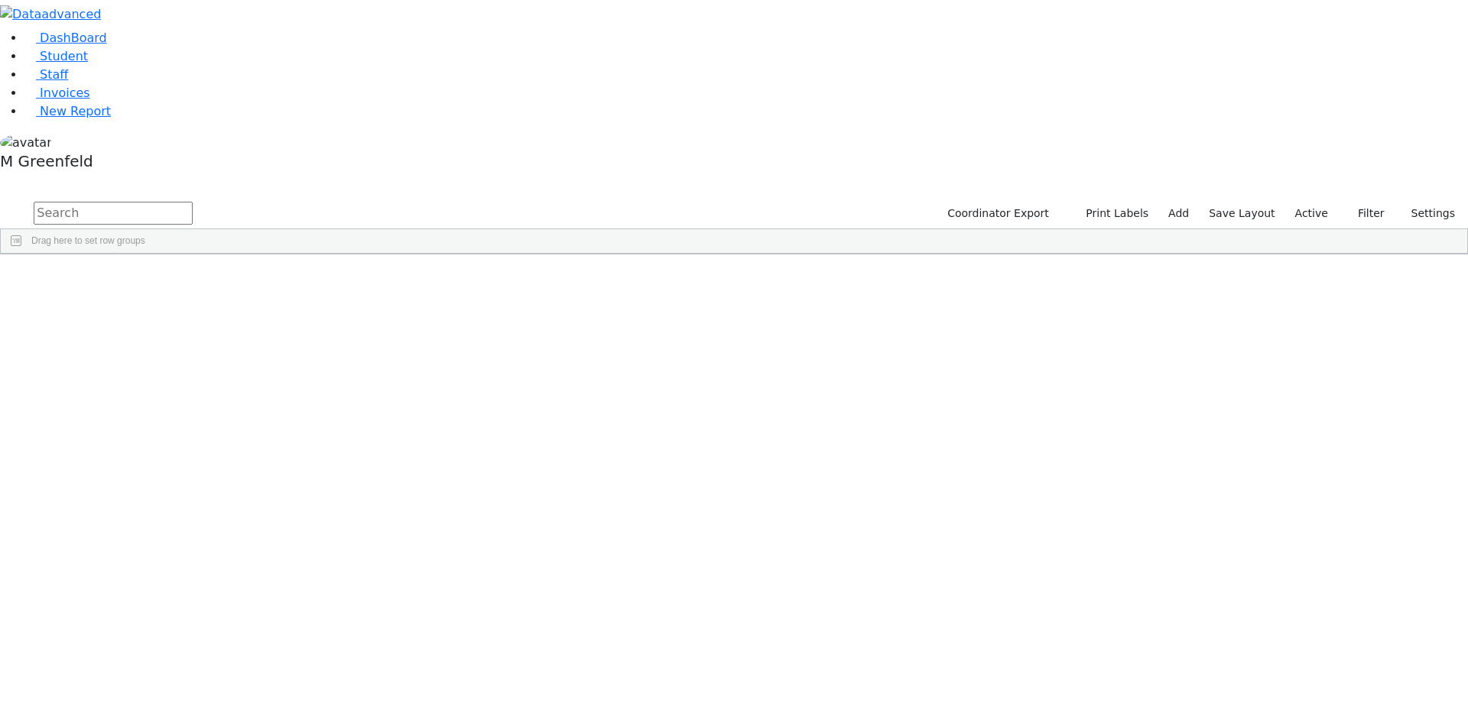
click at [1311, 202] on label "Active" at bounding box center [1311, 214] width 47 height 24
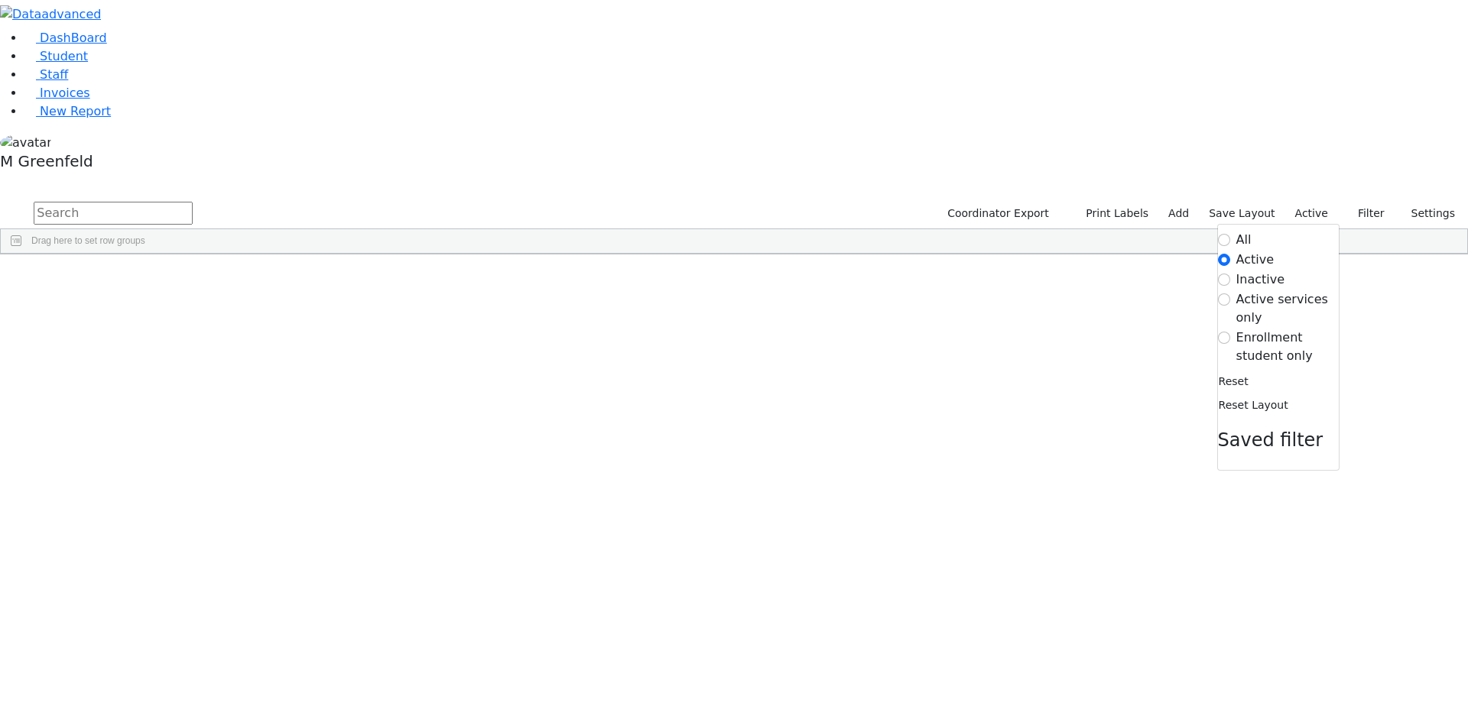
click at [1293, 329] on label "Enrollment student only" at bounding box center [1287, 347] width 102 height 37
click at [1230, 332] on input "Enrollment student only" at bounding box center [1224, 338] width 12 height 12
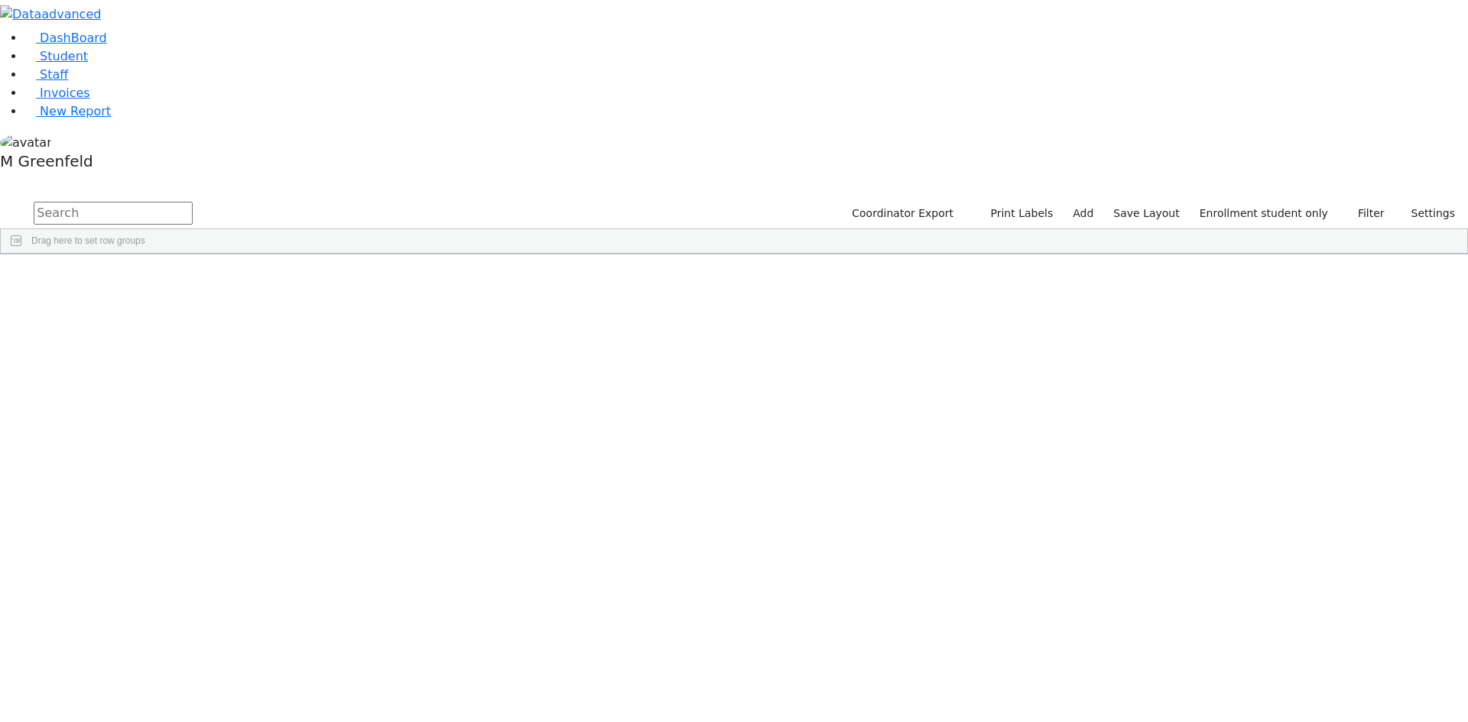
scroll to position [135, 0]
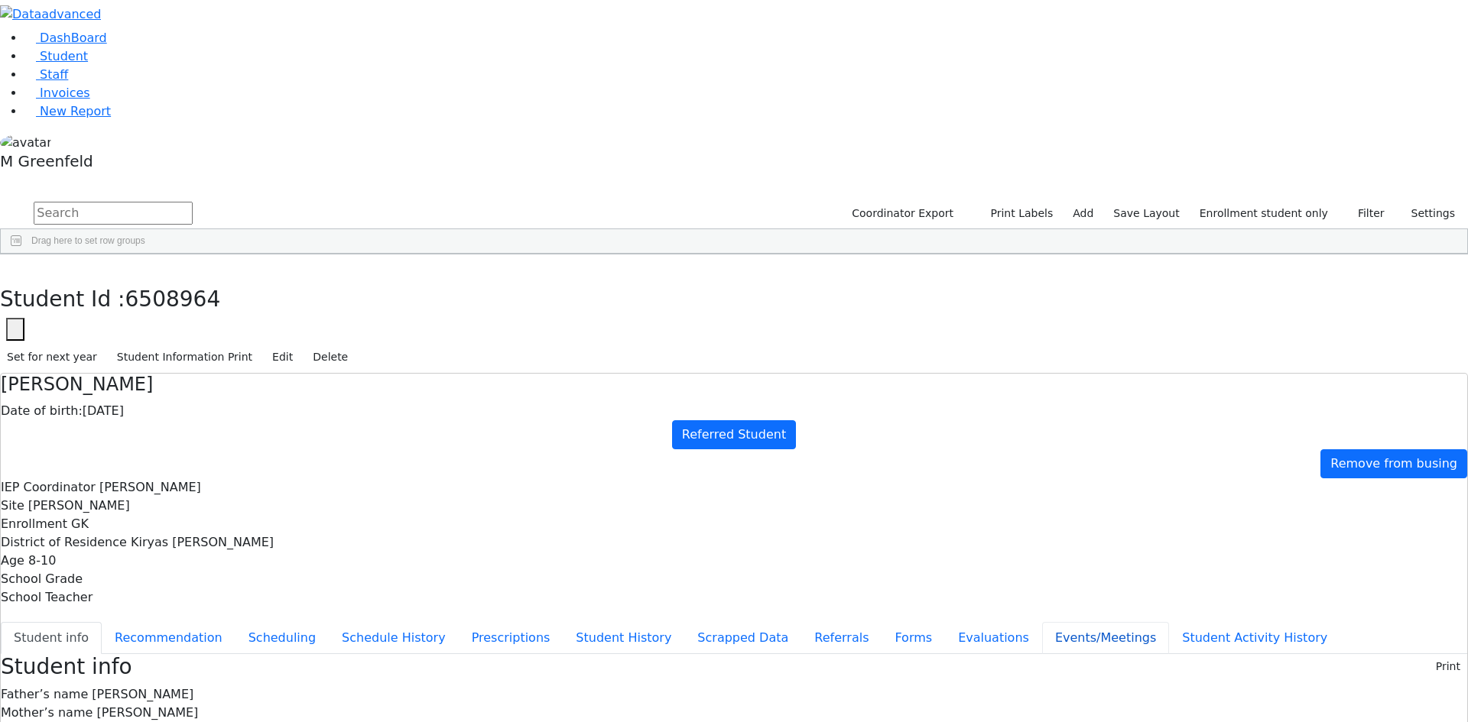
click at [1042, 622] on button "Events/Meetings" at bounding box center [1105, 638] width 127 height 32
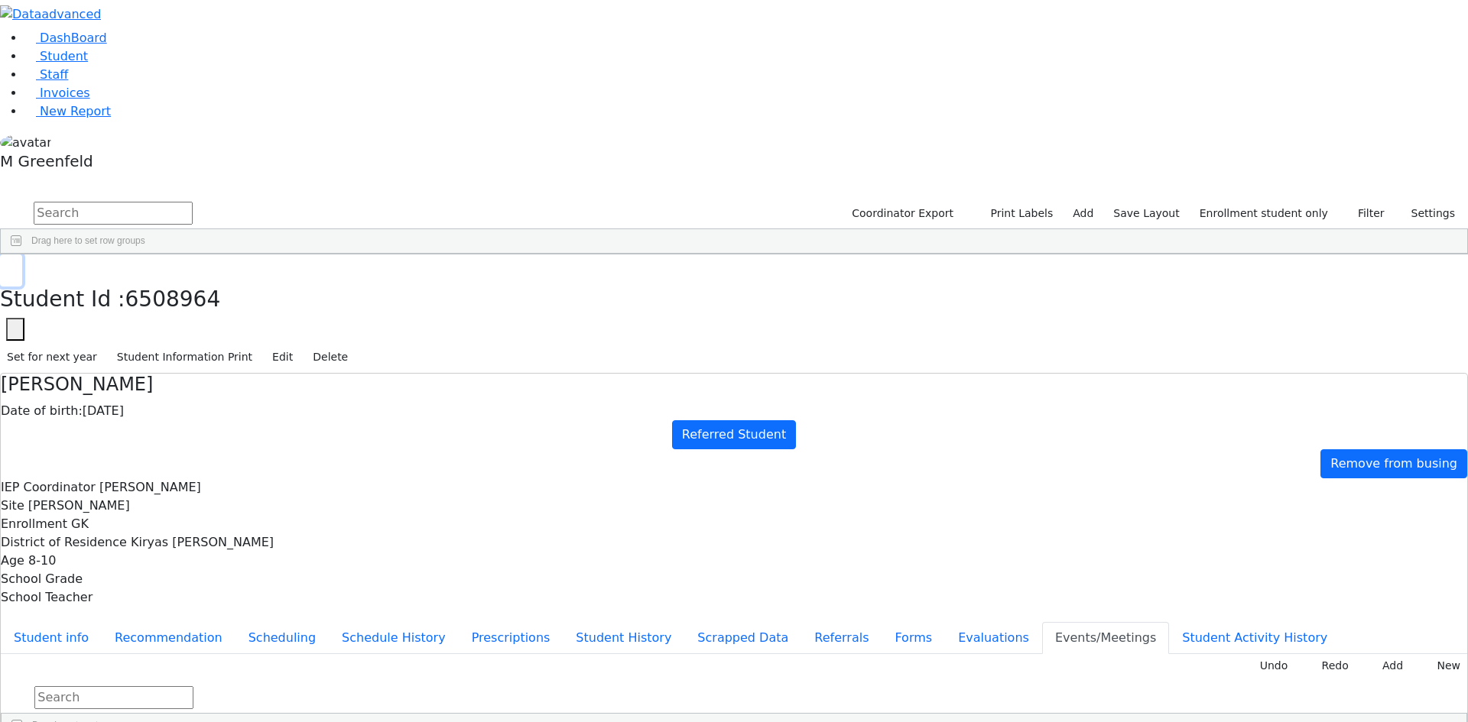
click at [15, 266] on icon "button" at bounding box center [11, 270] width 8 height 9
click at [227, 700] on div "[PERSON_NAME]" at bounding box center [190, 710] width 73 height 21
click at [102, 622] on button "Student info" at bounding box center [51, 638] width 101 height 32
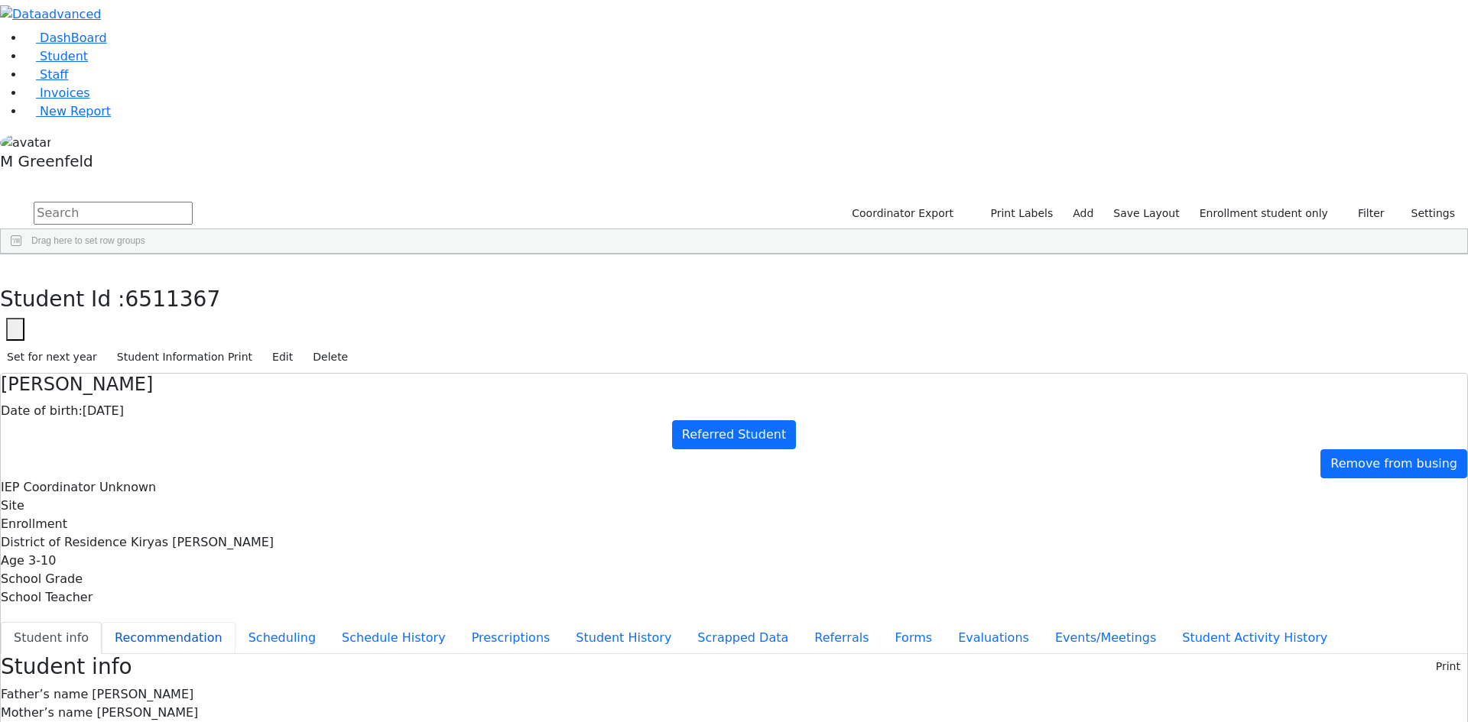
click at [235, 622] on button "Recommendation" at bounding box center [169, 638] width 134 height 32
checkbox input "true"
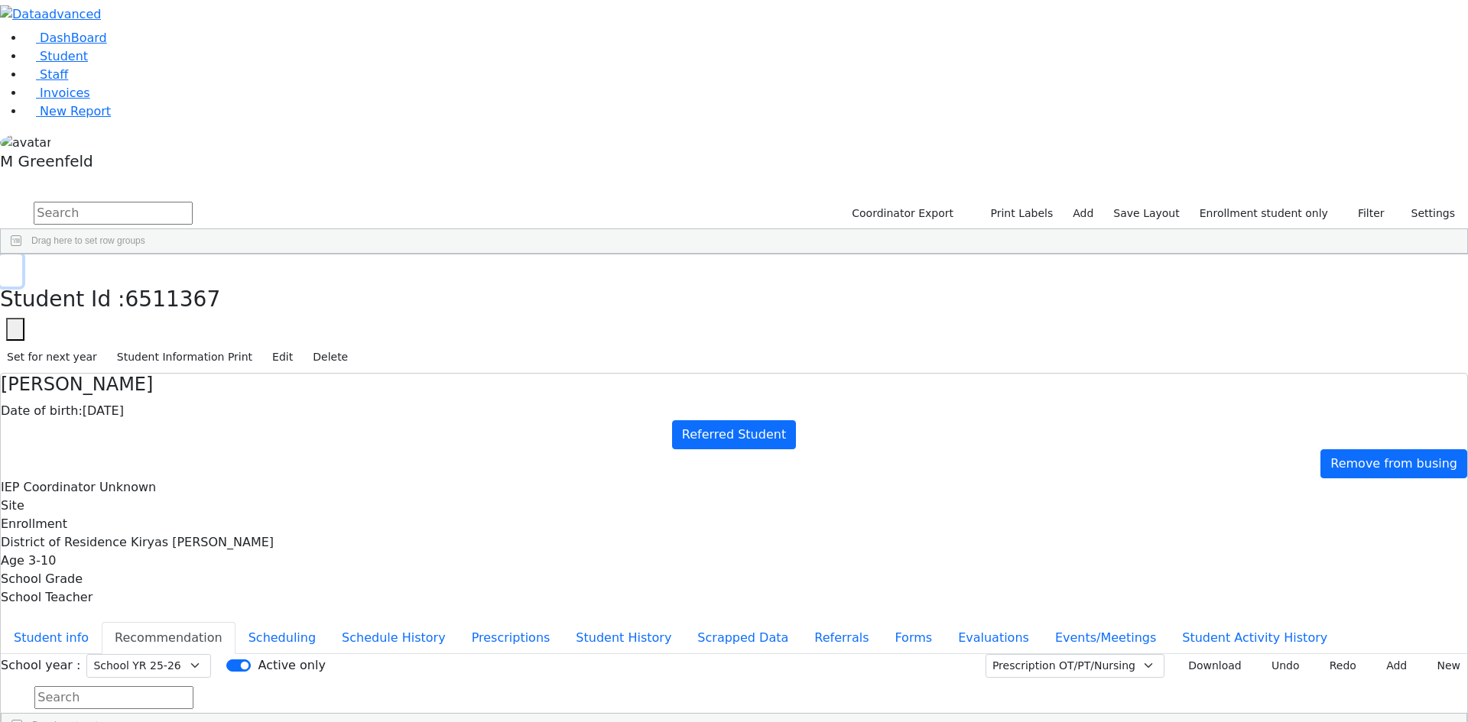
click at [22, 255] on button "button" at bounding box center [11, 271] width 22 height 32
click at [227, 722] on div "[PERSON_NAME]" at bounding box center [190, 732] width 73 height 21
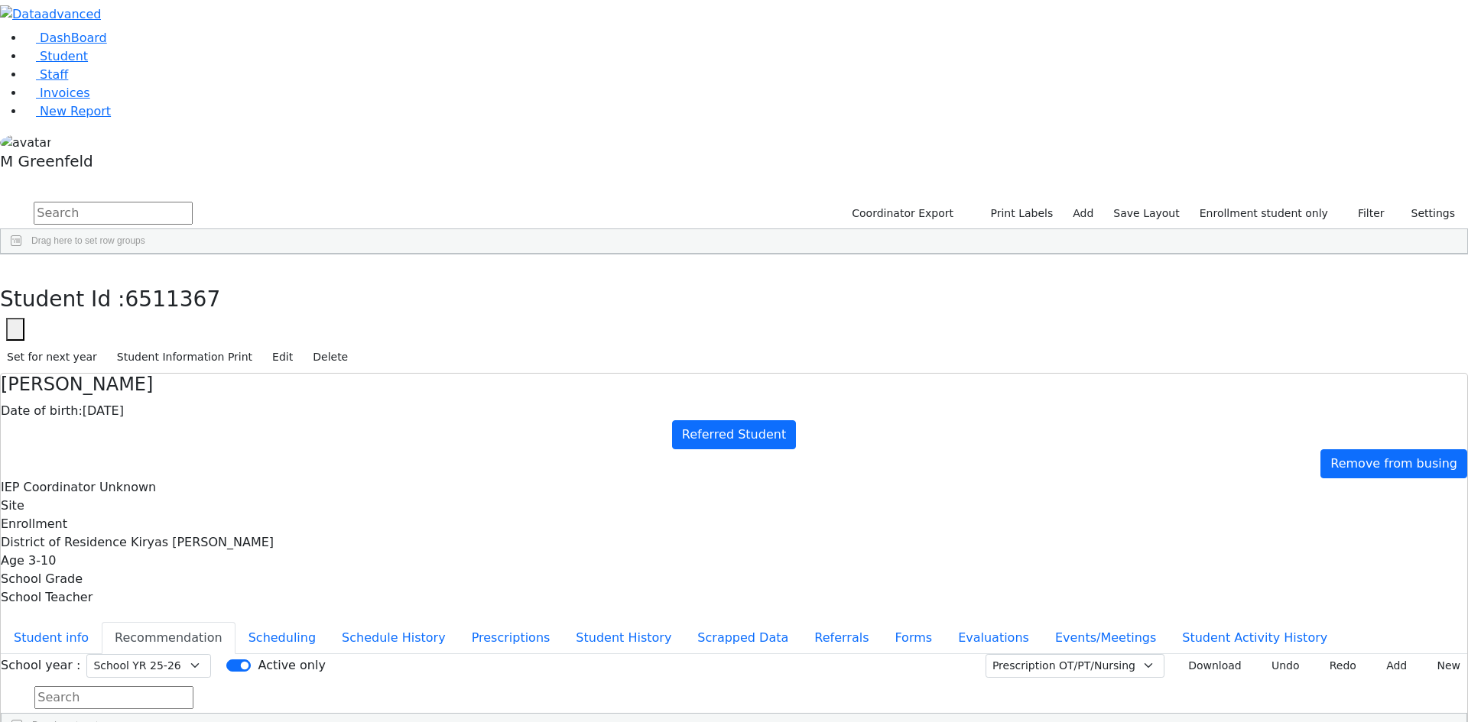
click at [193, 202] on input "text" at bounding box center [113, 213] width 159 height 23
click at [88, 63] on link "Student" at bounding box center [55, 56] width 63 height 15
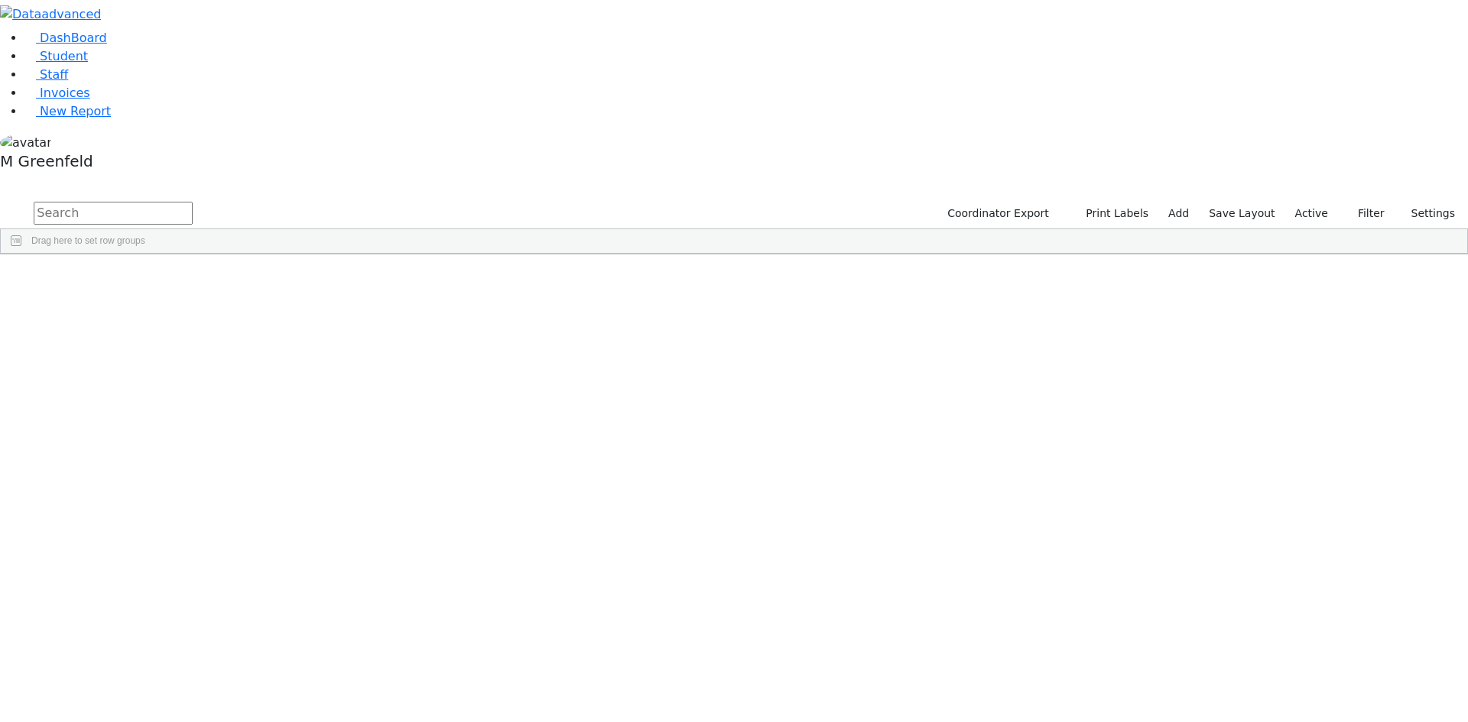
click at [193, 202] on input "text" at bounding box center [113, 213] width 159 height 23
type input "shmily s"
click at [300, 279] on div "01/17/2021" at bounding box center [263, 289] width 73 height 21
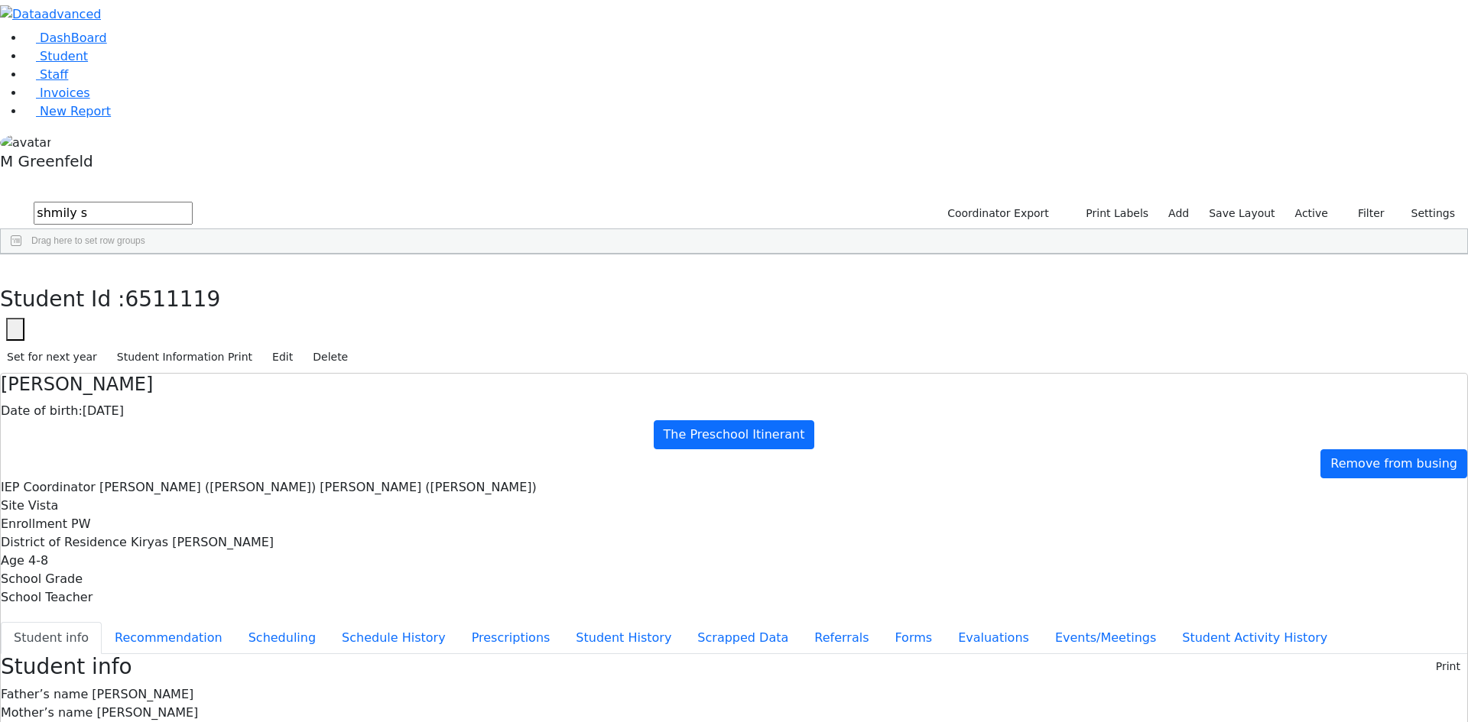
scroll to position [19, 0]
click at [235, 622] on button "Recommendation" at bounding box center [169, 638] width 134 height 32
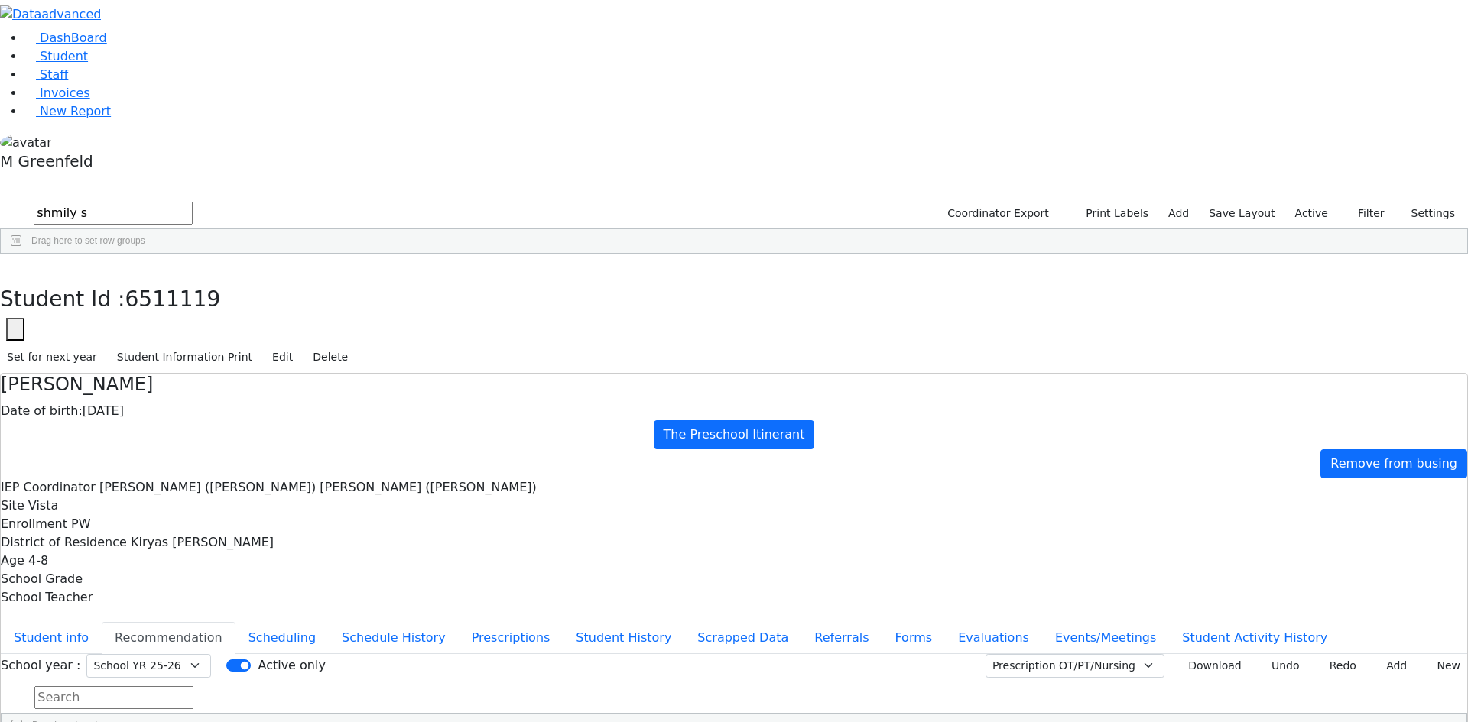
click at [637, 654] on div "School year : Select School YR Summer YR 25 School YR 25-26 Summer YR 25 School…" at bounding box center [734, 666] width 1466 height 24
click at [251, 660] on input "Active only" at bounding box center [238, 666] width 24 height 12
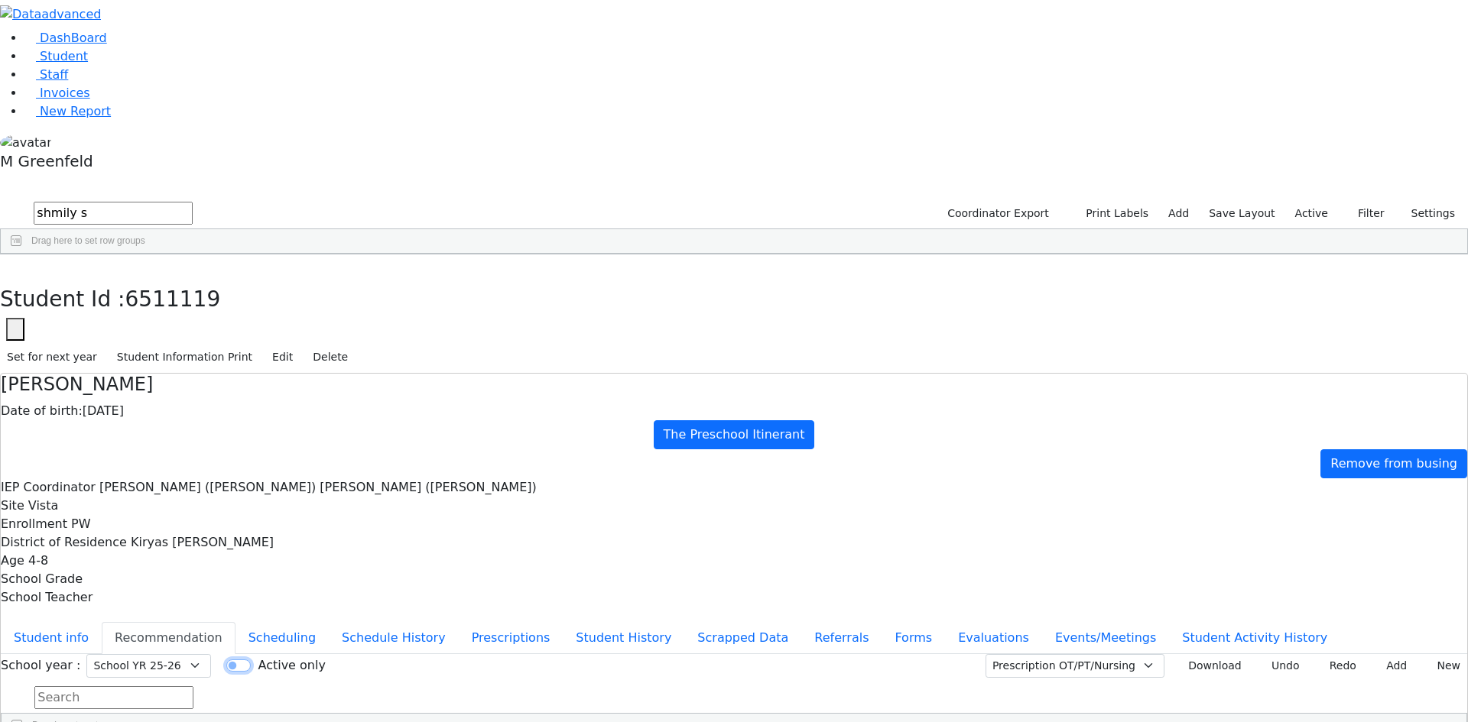
checkbox input "true"
click at [211, 654] on select "Select School YR Summer YR 25 School YR 25-26 Summer YR 25 School YR 24-25 Summ…" at bounding box center [148, 666] width 125 height 24
select select "211"
click at [211, 654] on select "Select School YR Summer YR 25 School YR 25-26 Summer YR 25 School YR 24-25 Summ…" at bounding box center [148, 666] width 125 height 24
click at [251, 660] on input "Active only" at bounding box center [238, 666] width 24 height 12
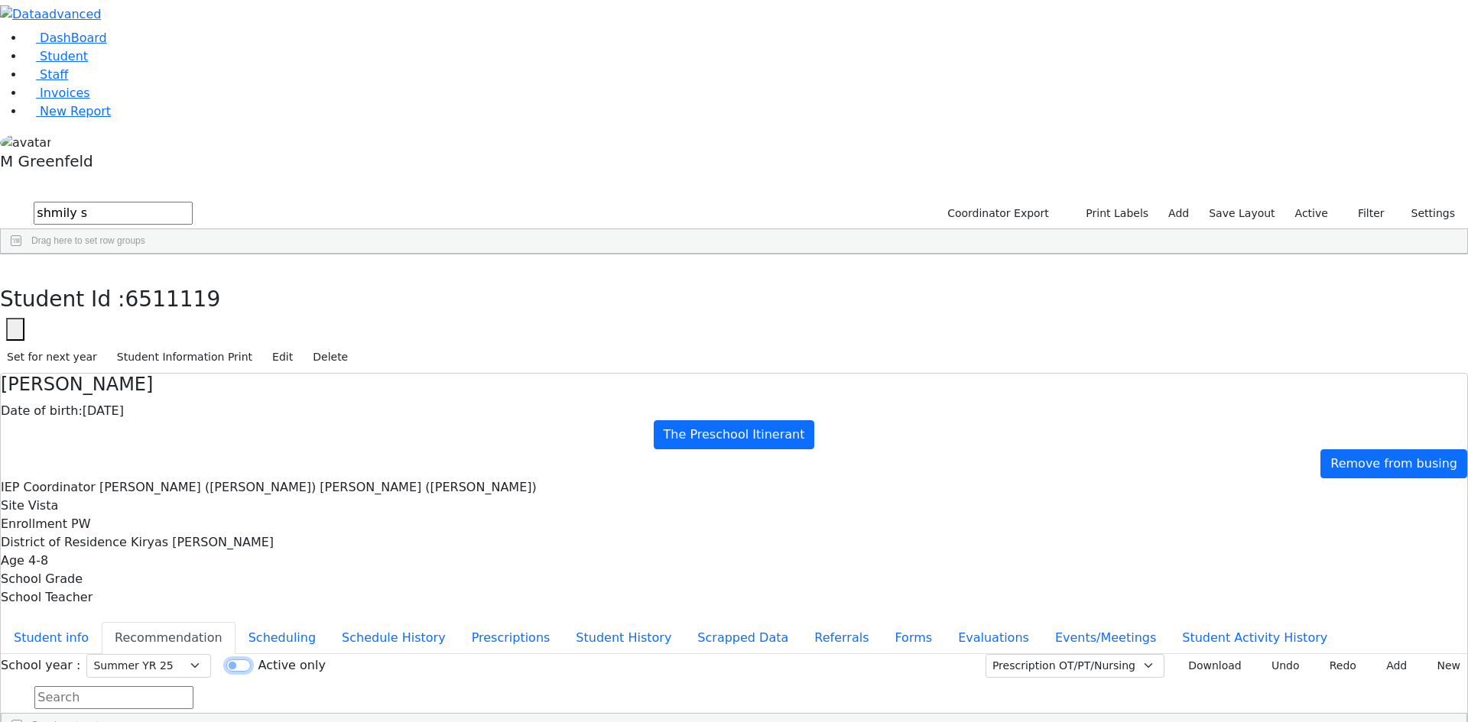
click at [251, 660] on input "Active only" at bounding box center [238, 666] width 24 height 12
checkbox input "true"
click at [459, 622] on button "Prescriptions" at bounding box center [511, 638] width 105 height 32
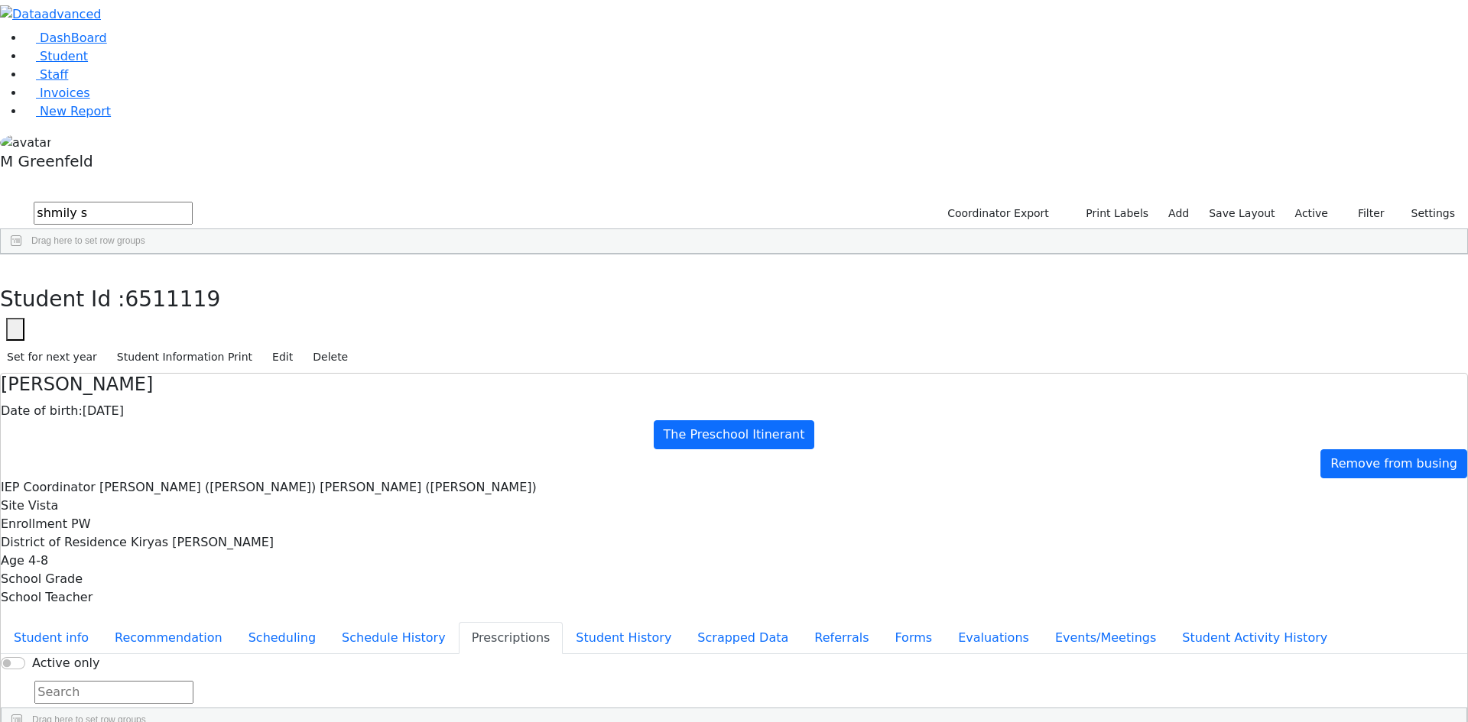
click at [22, 255] on button "button" at bounding box center [11, 271] width 22 height 32
drag, startPoint x: 282, startPoint y: 60, endPoint x: 149, endPoint y: 52, distance: 133.2
click at [149, 52] on div "DashBoard Student Staff Invoices New Report 1" at bounding box center [734, 416] width 1468 height 833
type input "Rosen"
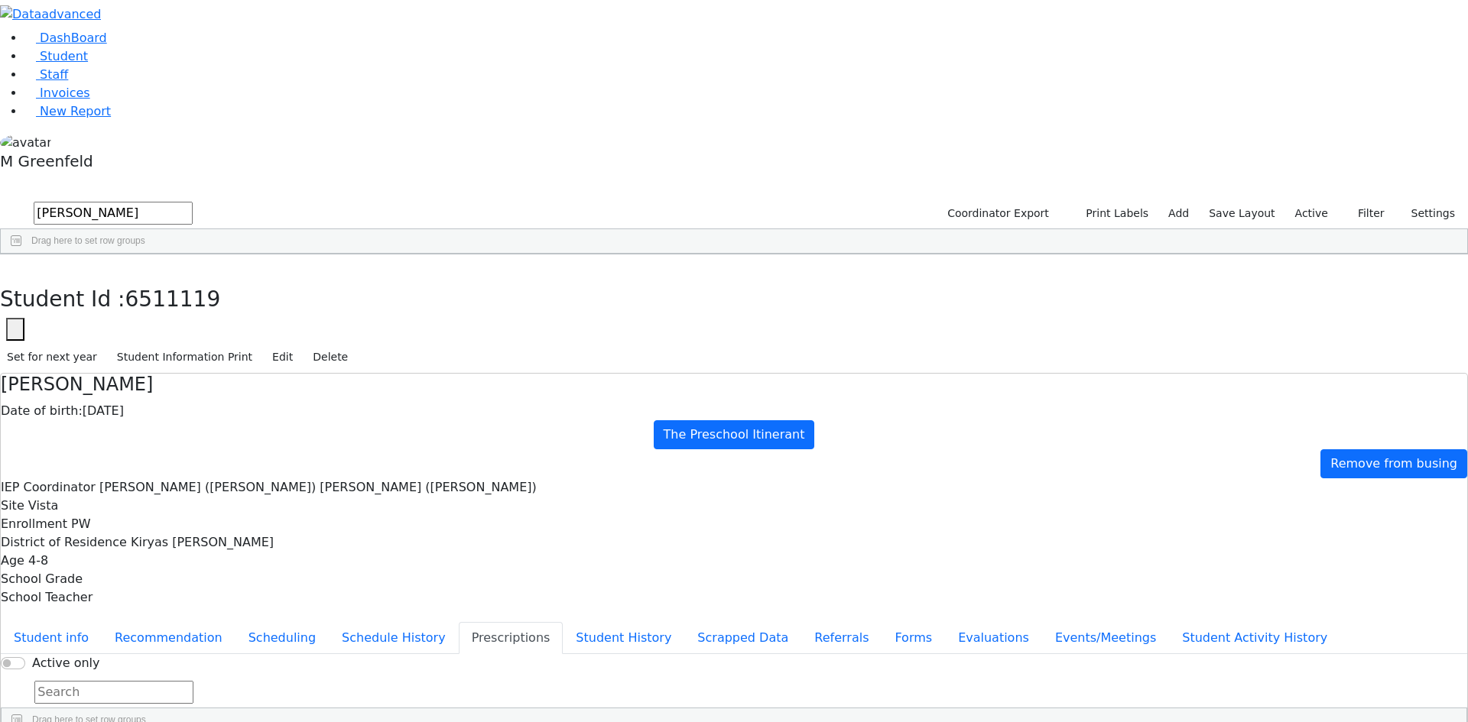
click at [0, 200] on button "submit" at bounding box center [15, 214] width 30 height 29
click at [221, 536] on div "[PERSON_NAME]" at bounding box center [184, 546] width 74 height 21
click at [102, 622] on button "Student info" at bounding box center [51, 638] width 101 height 32
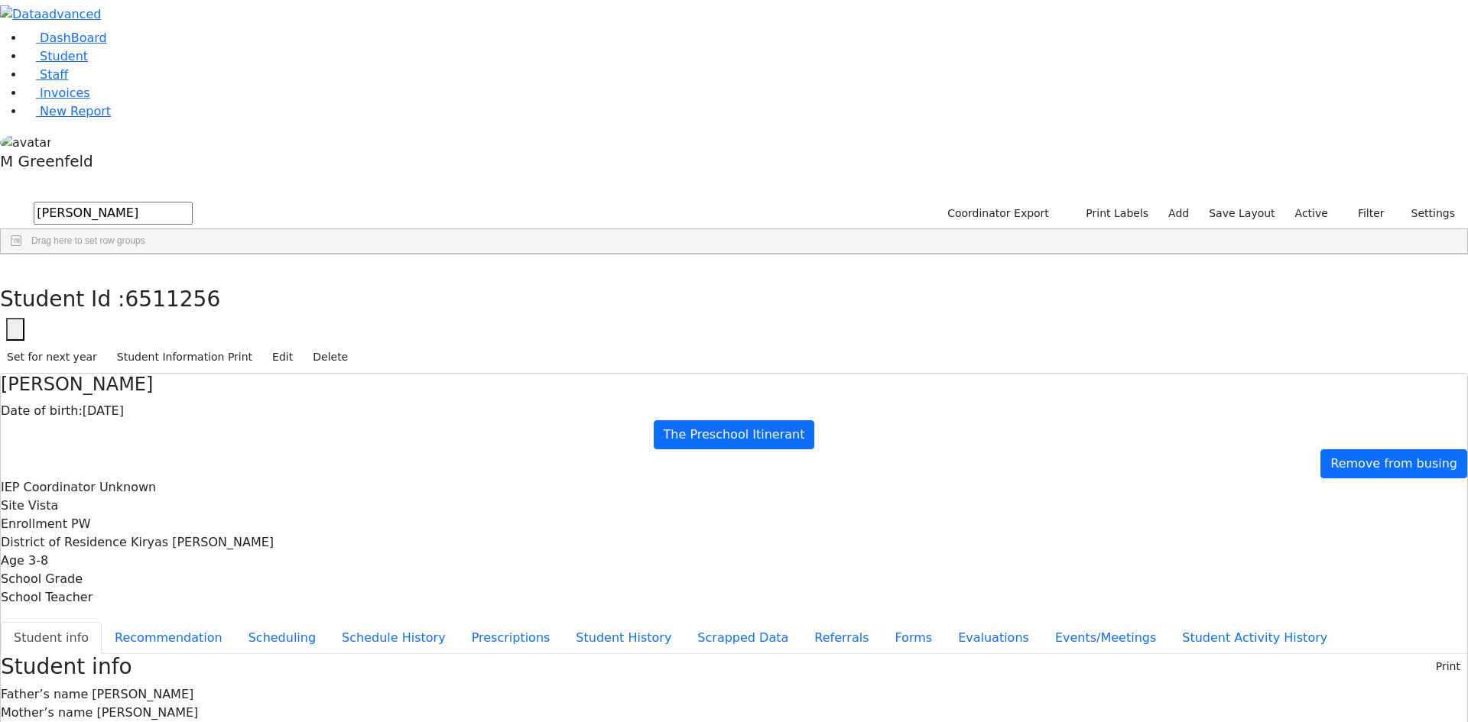
click at [1343, 341] on div "Set for next year Student Information Print Edit Delete" at bounding box center [734, 357] width 1468 height 32
click at [300, 346] on button "Edit" at bounding box center [282, 358] width 34 height 24
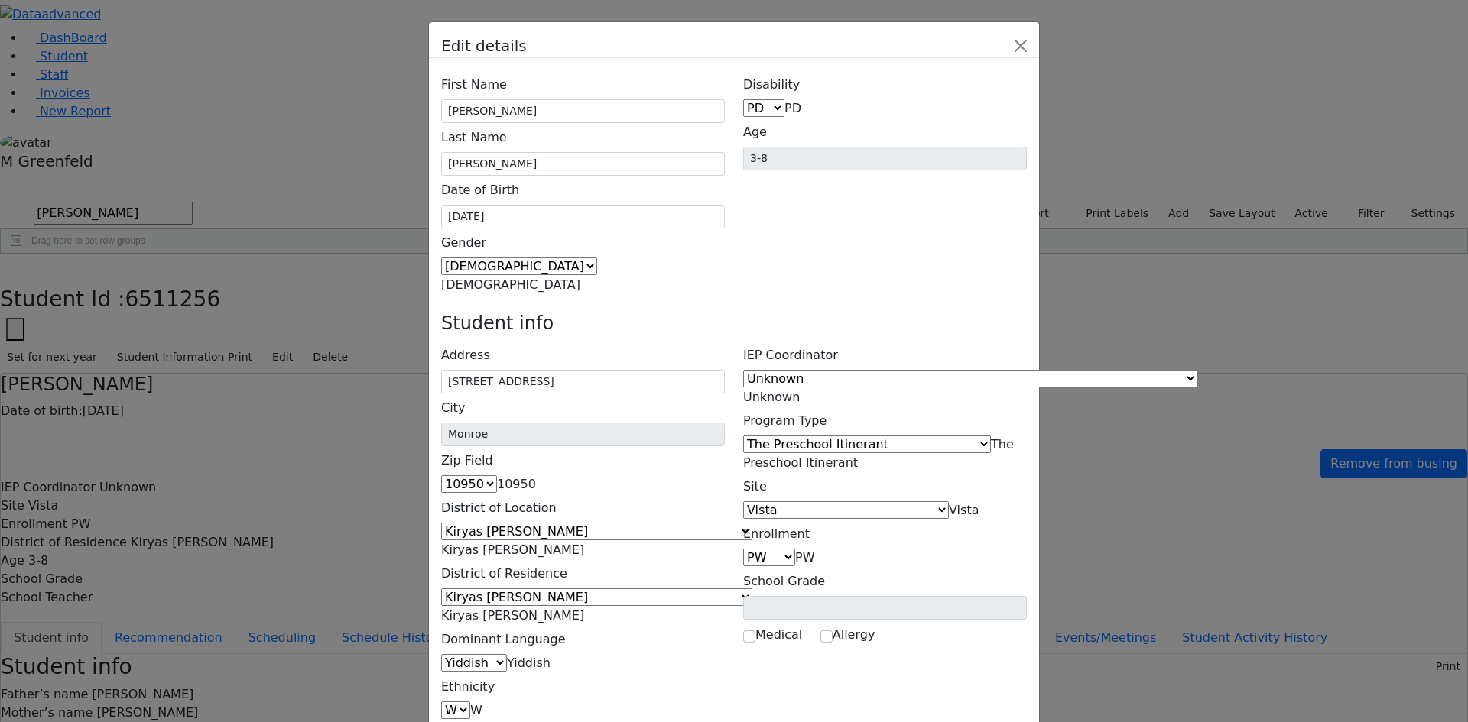
paste input "rivky9567@gmail.com"
type input "rivky9567@gmail.com"
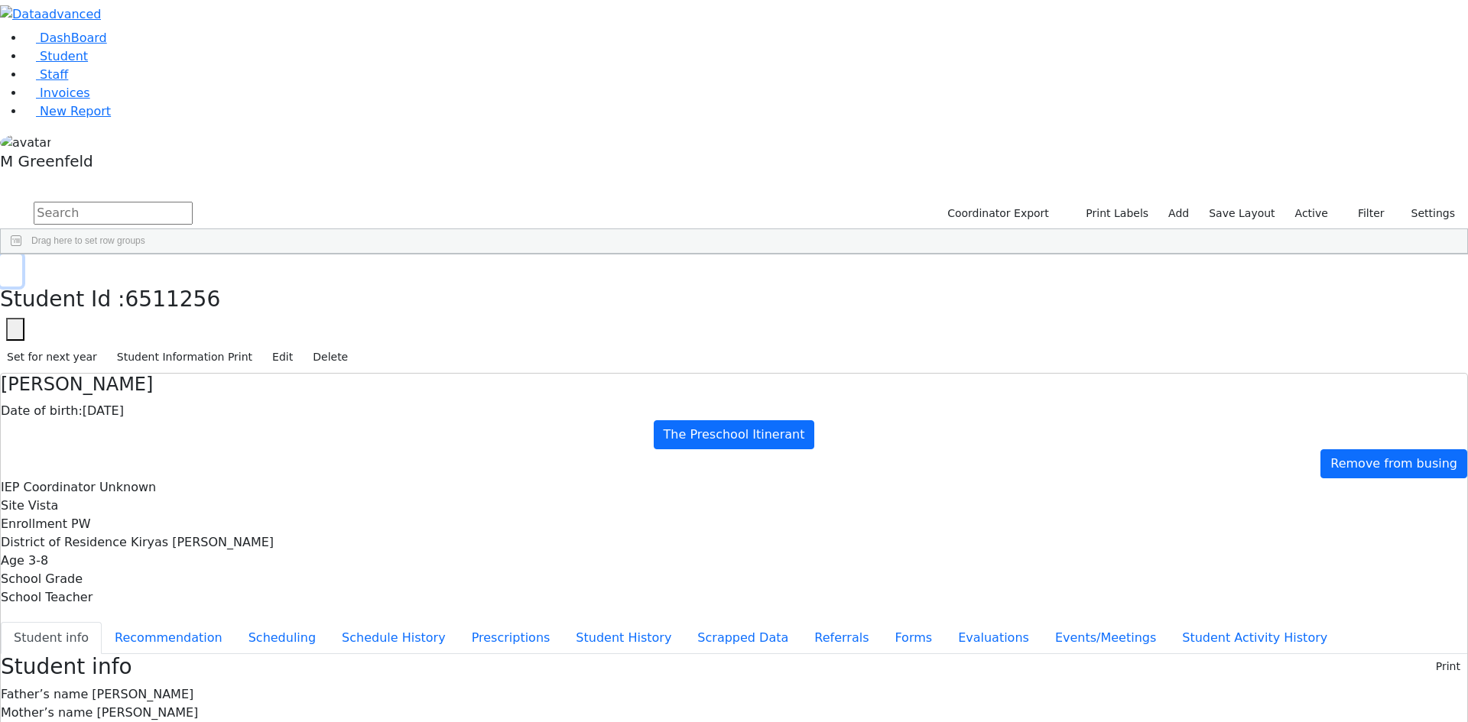
click at [22, 255] on button "button" at bounding box center [11, 271] width 22 height 32
